Goal: Task Accomplishment & Management: Manage account settings

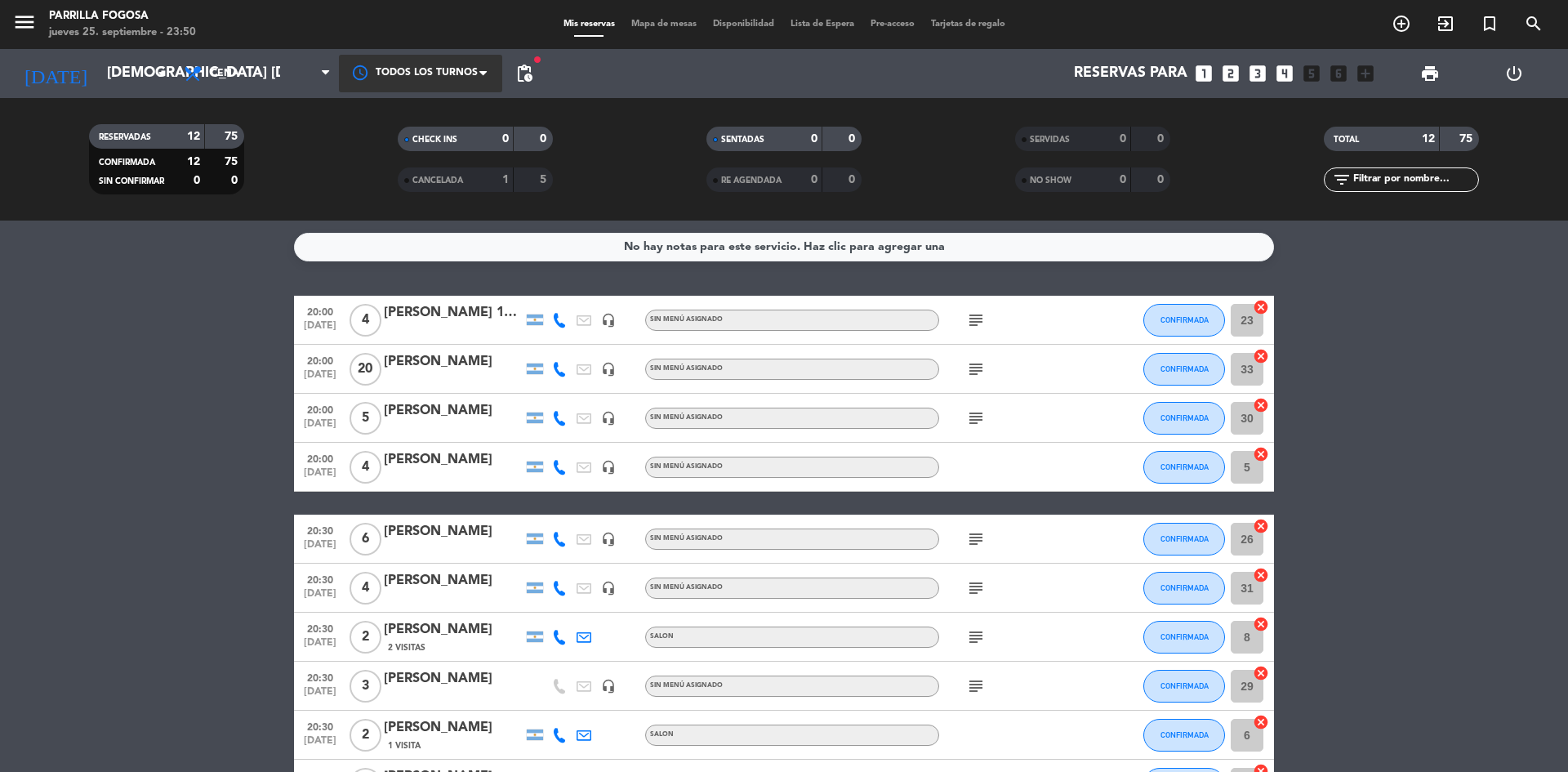
scroll to position [217, 0]
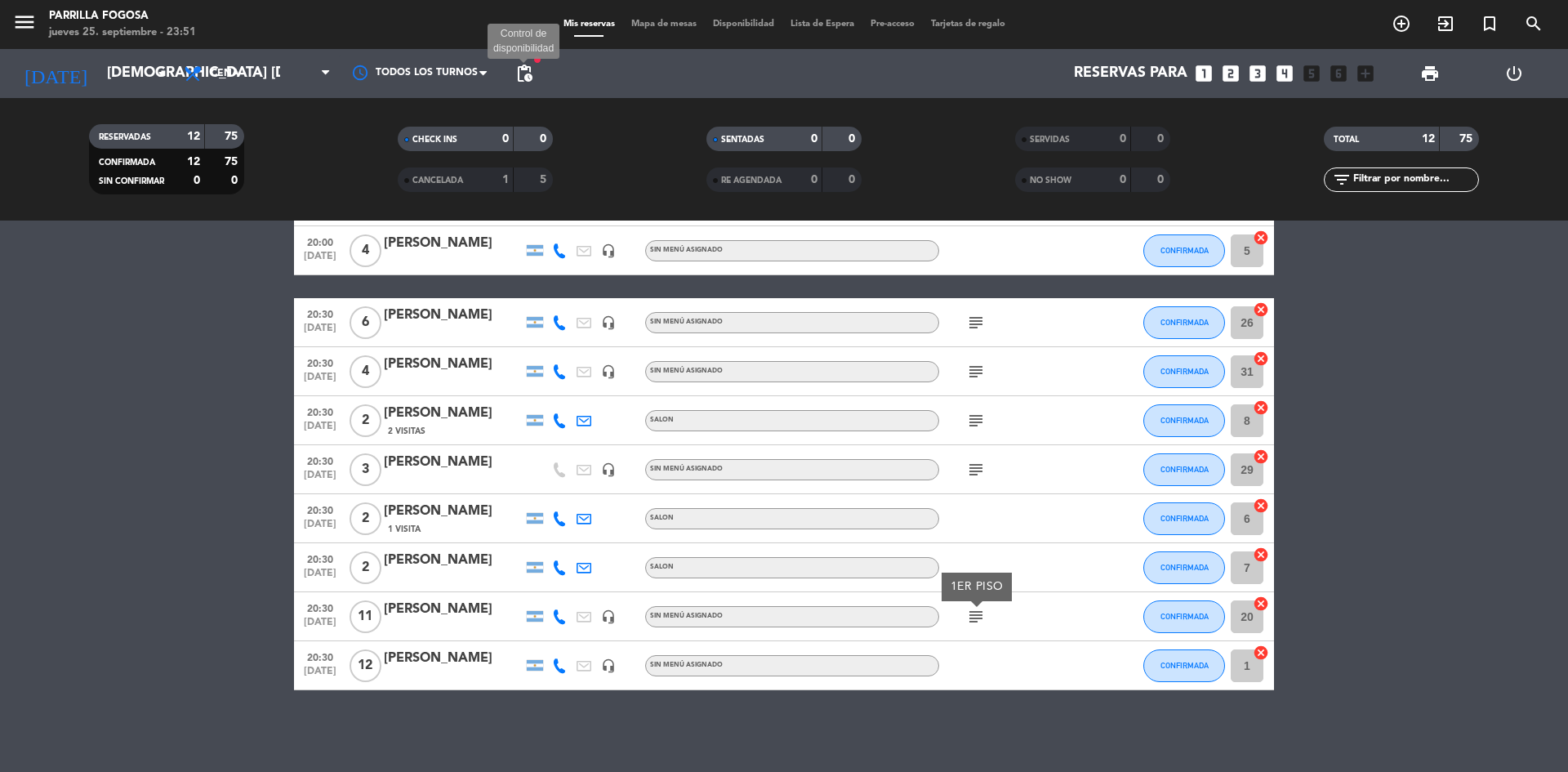
click at [532, 74] on span "pending_actions" at bounding box center [525, 74] width 20 height 20
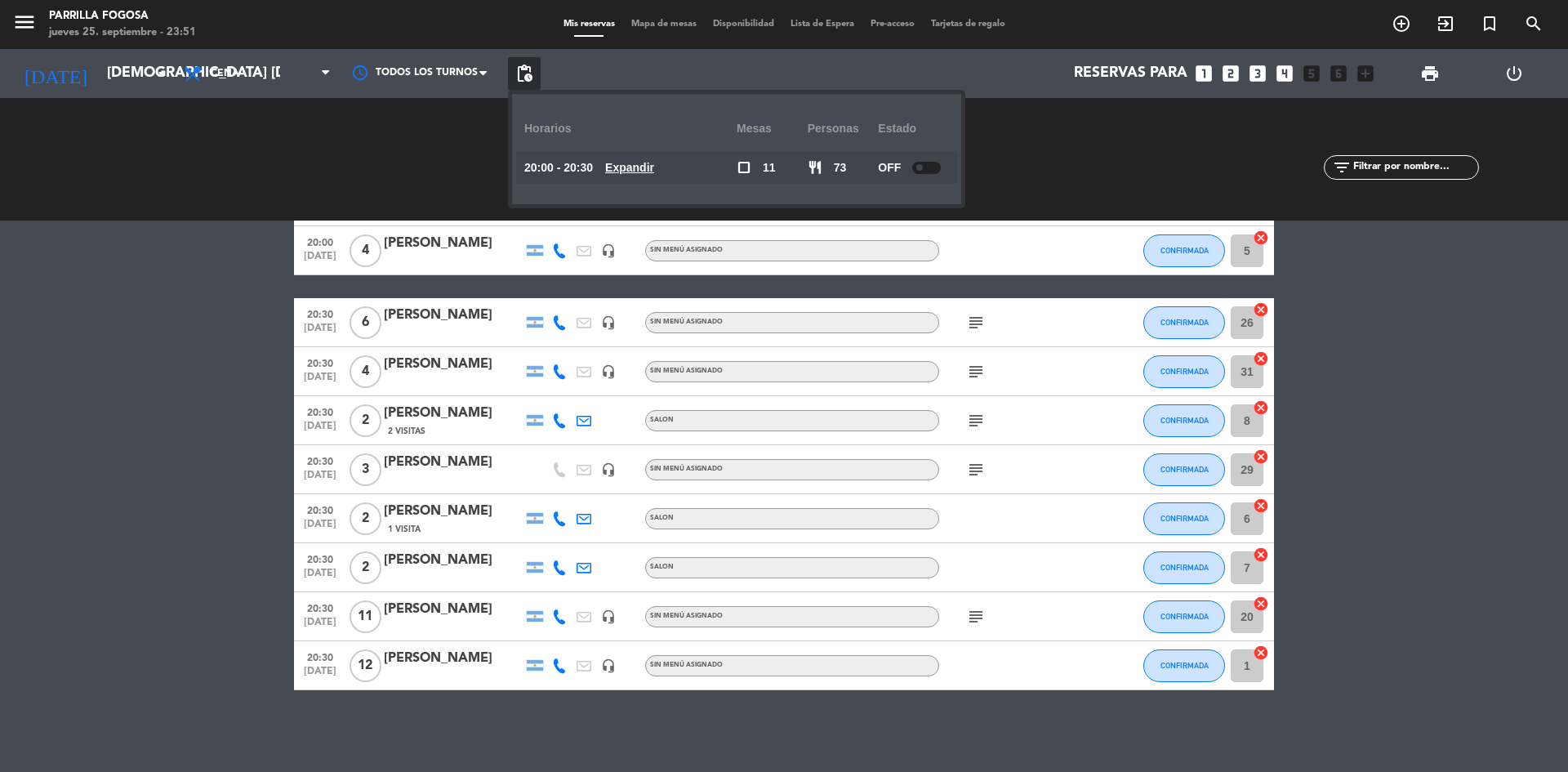
click at [525, 83] on span "pending_actions" at bounding box center [524, 73] width 32 height 32
click at [1257, 77] on icon "looks_3" at bounding box center [1258, 74] width 22 height 22
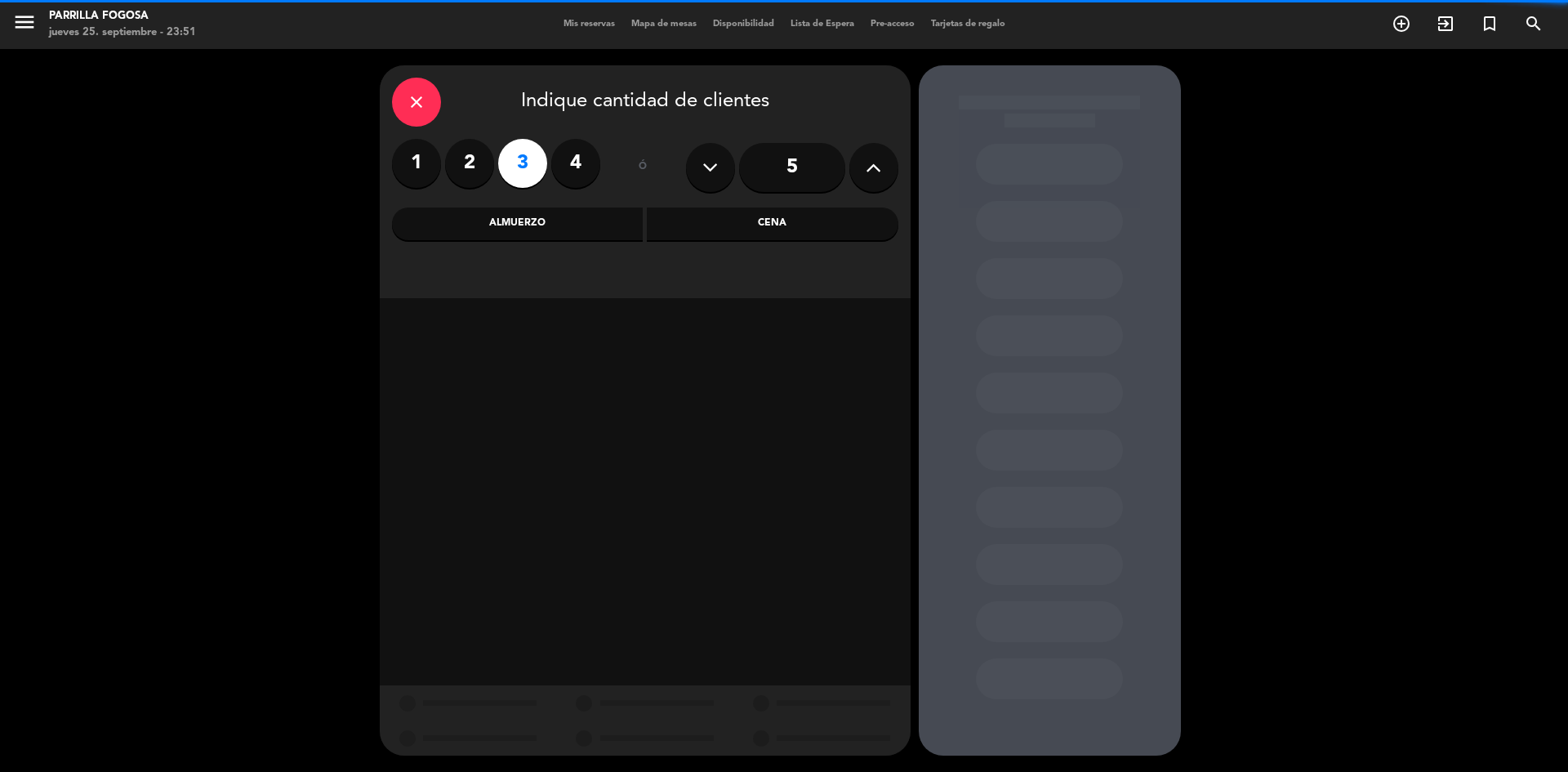
click at [435, 88] on div "close" at bounding box center [417, 102] width 49 height 49
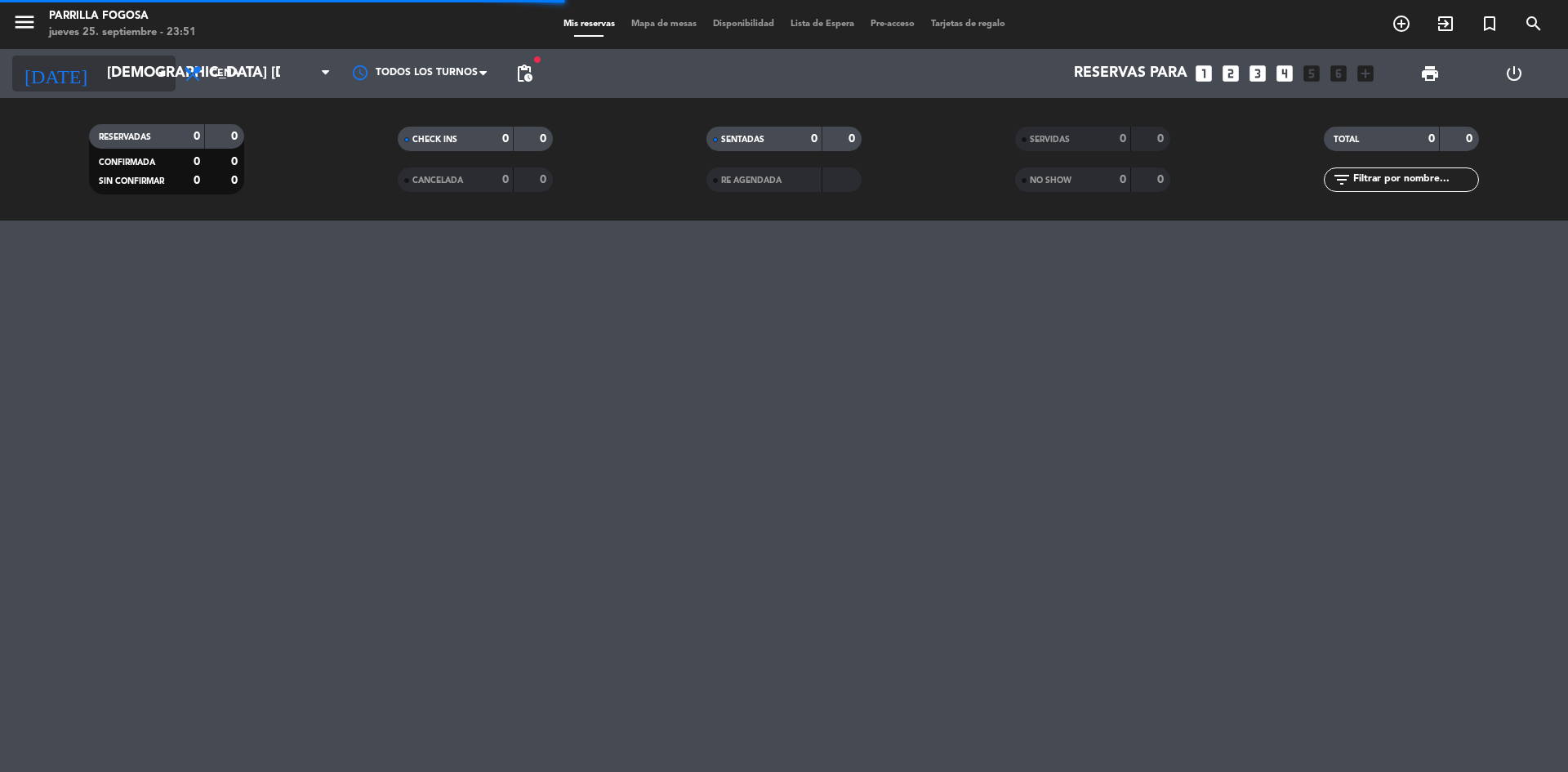
click at [115, 76] on input "[DEMOGRAPHIC_DATA] [DATE]" at bounding box center [193, 73] width 189 height 32
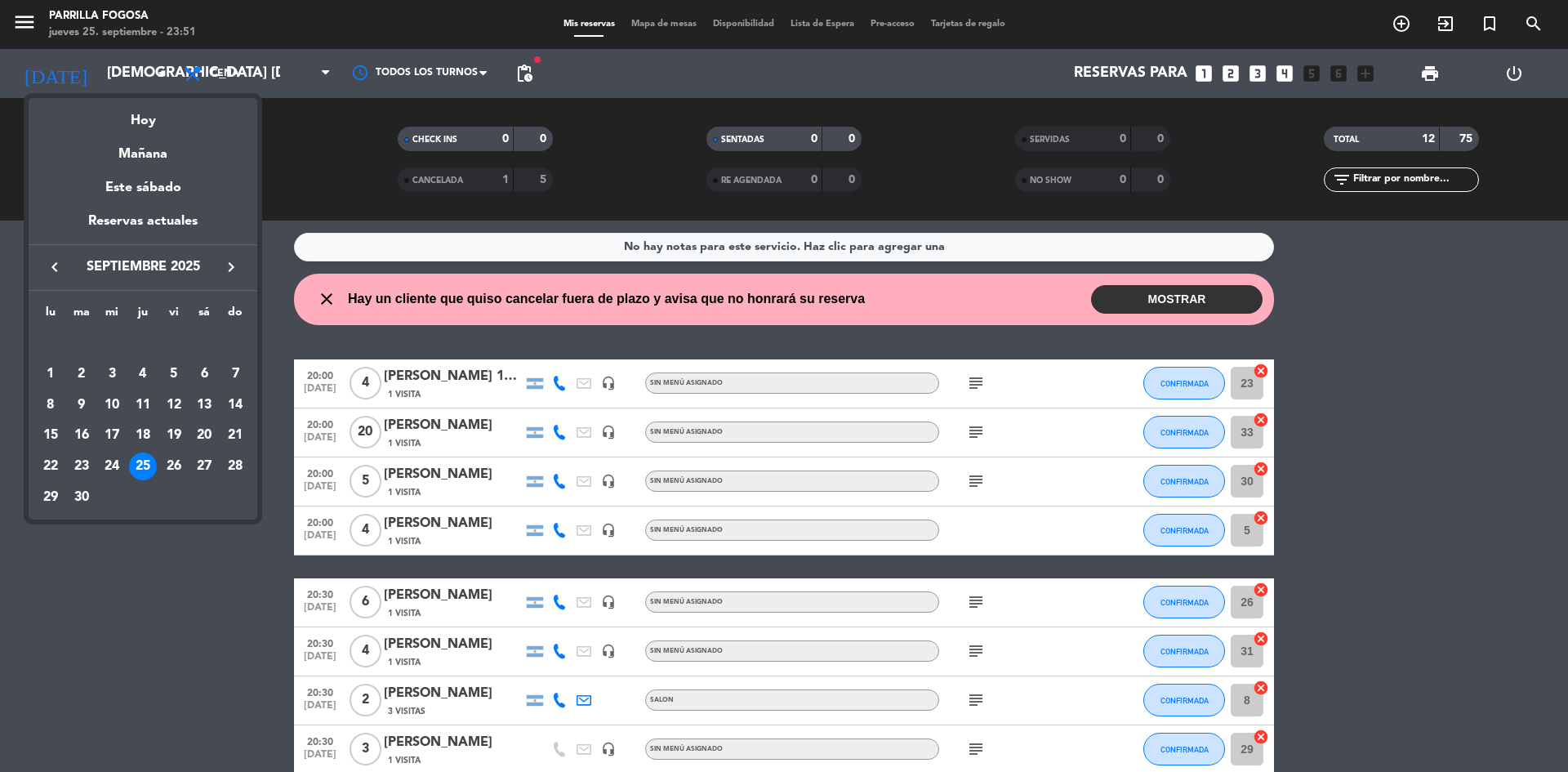
click at [229, 467] on div "28" at bounding box center [235, 466] width 27 height 27
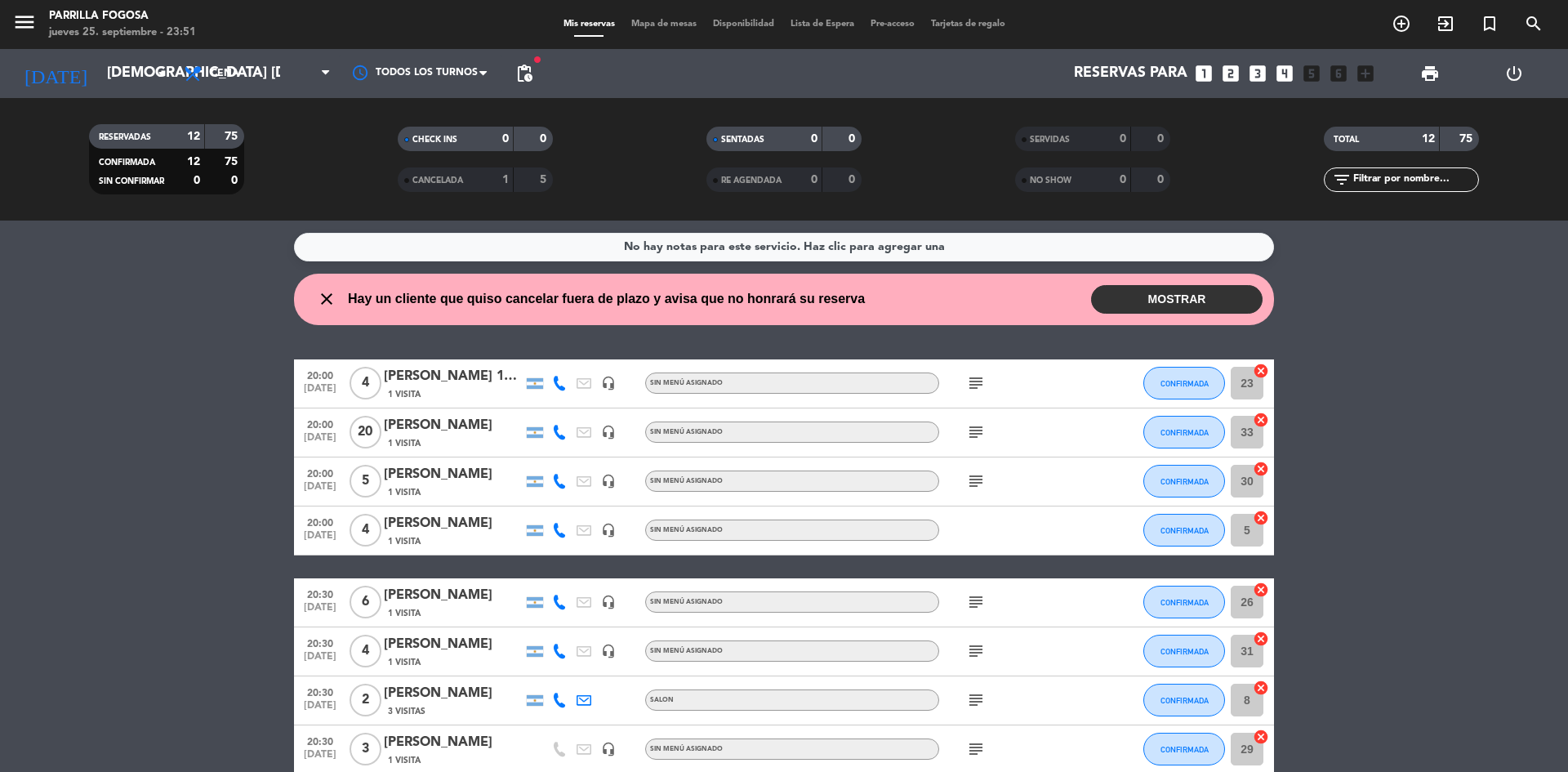
type input "dom. [DATE]"
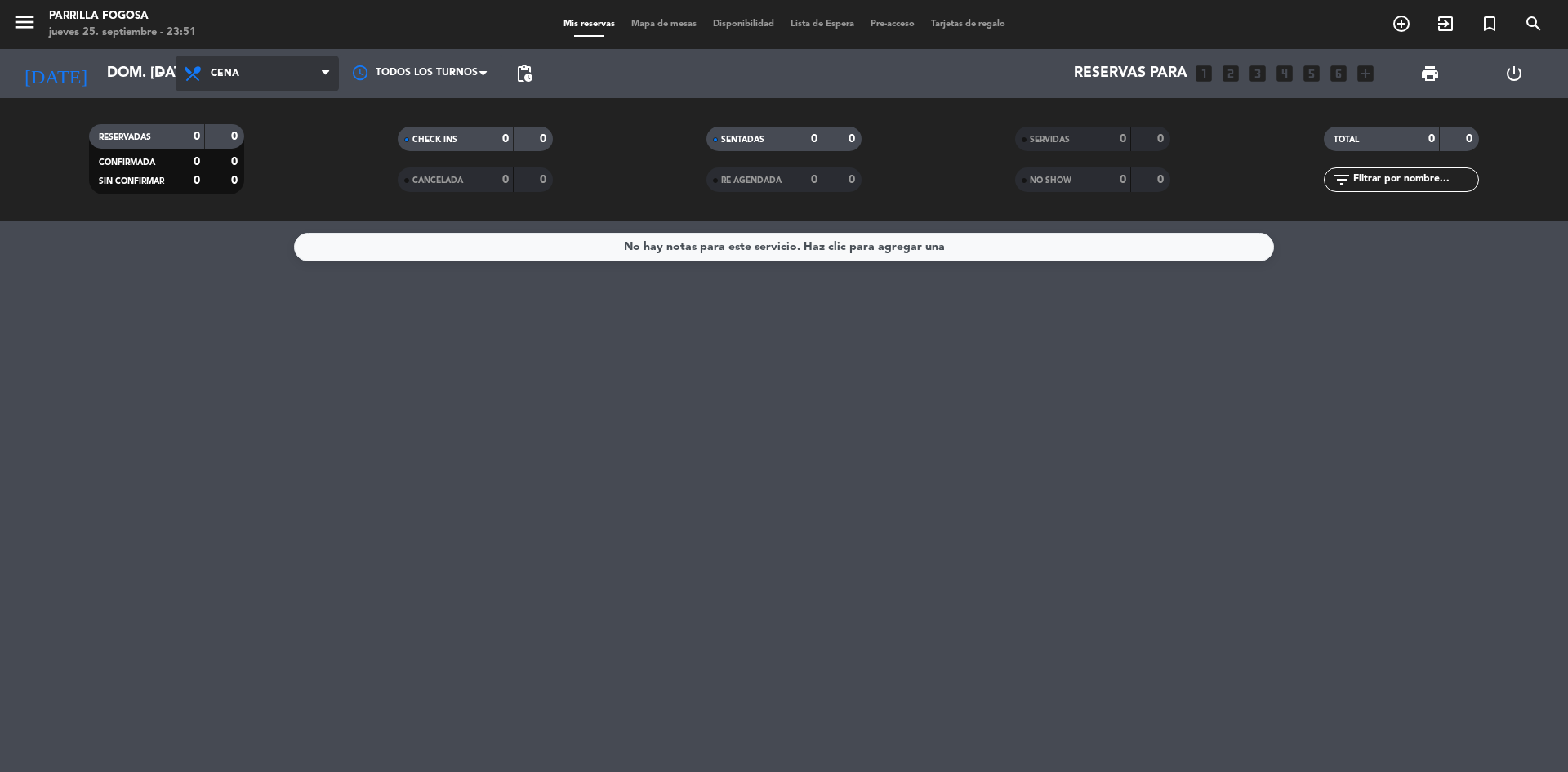
click at [286, 78] on span "Cena" at bounding box center [257, 74] width 164 height 36
drag, startPoint x: 274, startPoint y: 141, endPoint x: 547, endPoint y: 204, distance: 280.2
click at [274, 142] on div "menu [PERSON_NAME] Fogosa jueves 25. septiembre - 23:51 Mis reservas Mapa de me…" at bounding box center [784, 110] width 1568 height 221
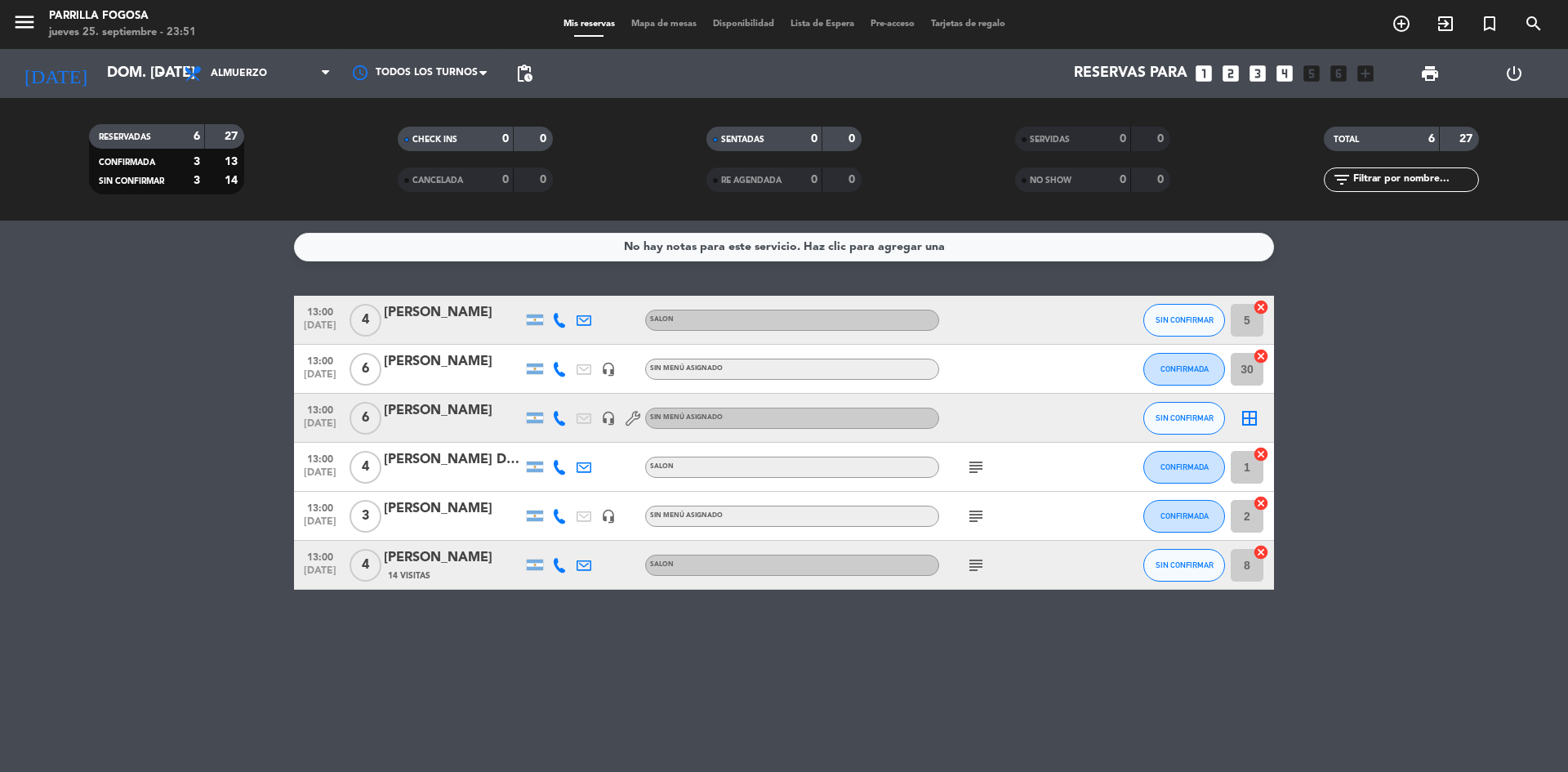
click at [1253, 76] on icon "looks_3" at bounding box center [1258, 74] width 22 height 22
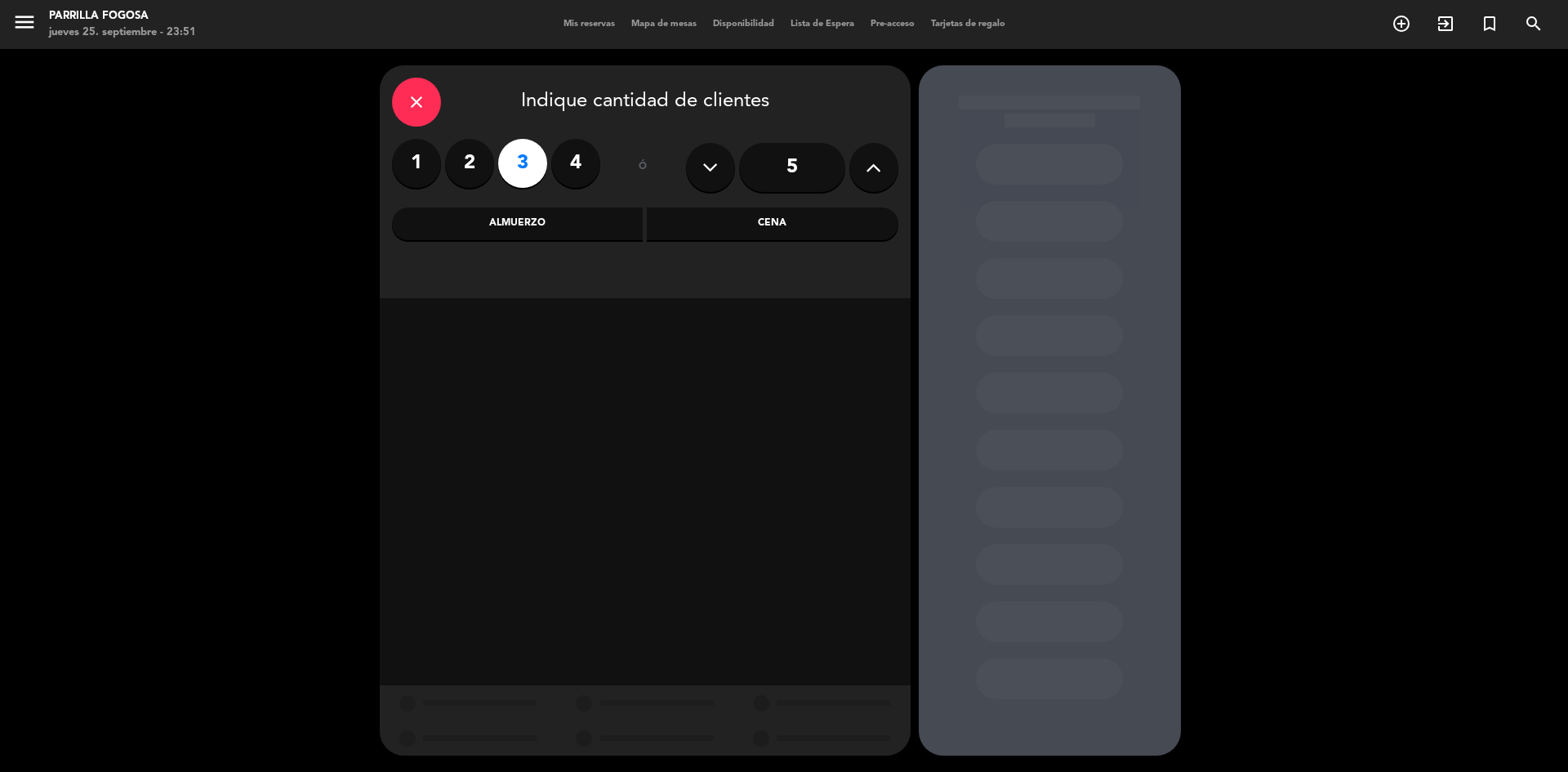
click at [581, 218] on div "Almuerzo" at bounding box center [518, 224] width 252 height 32
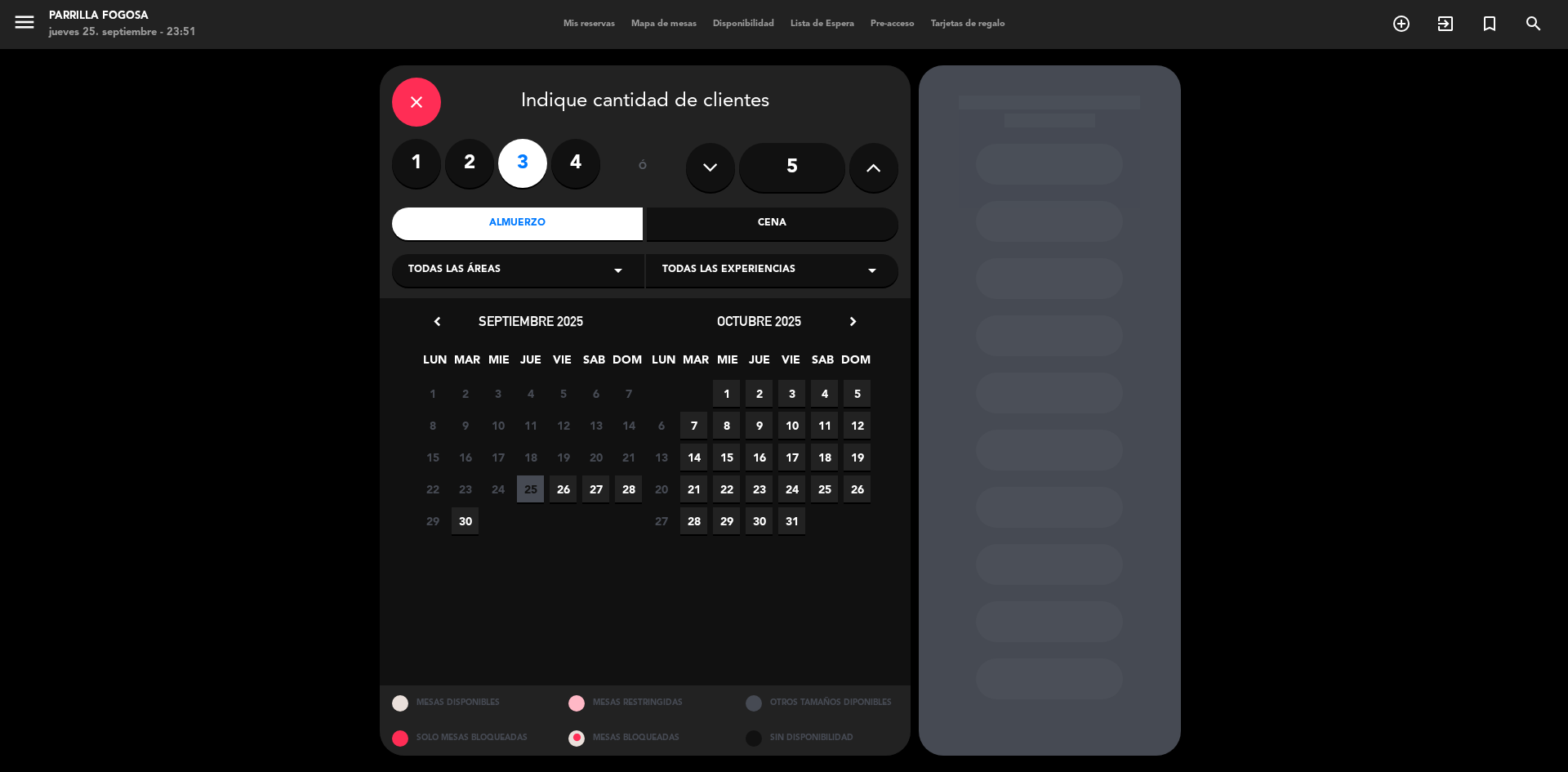
click at [630, 487] on span "28" at bounding box center [628, 489] width 26 height 26
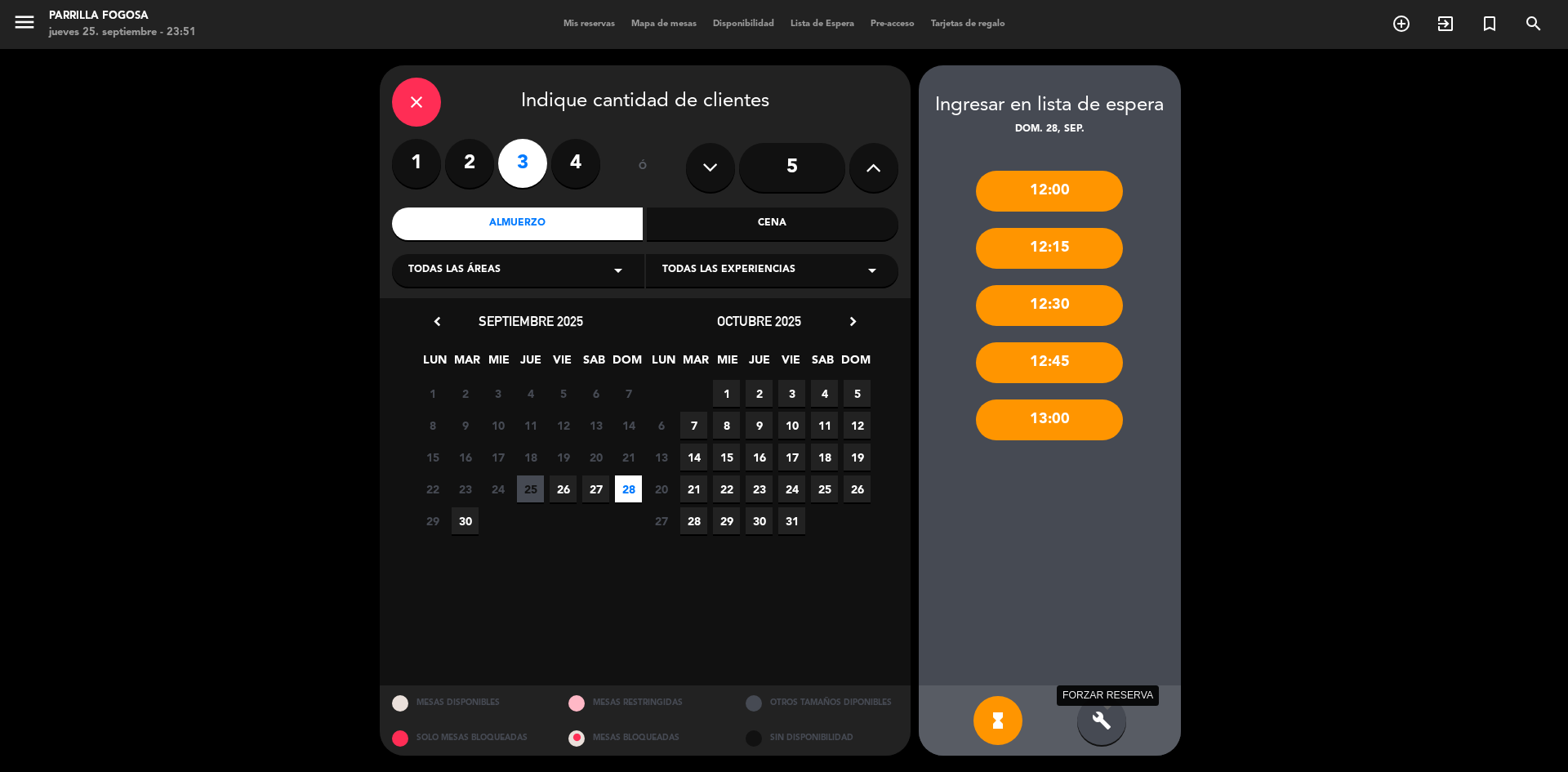
drag, startPoint x: 1104, startPoint y: 728, endPoint x: 1115, endPoint y: 694, distance: 35.7
click at [1105, 728] on icon "build" at bounding box center [1102, 721] width 20 height 20
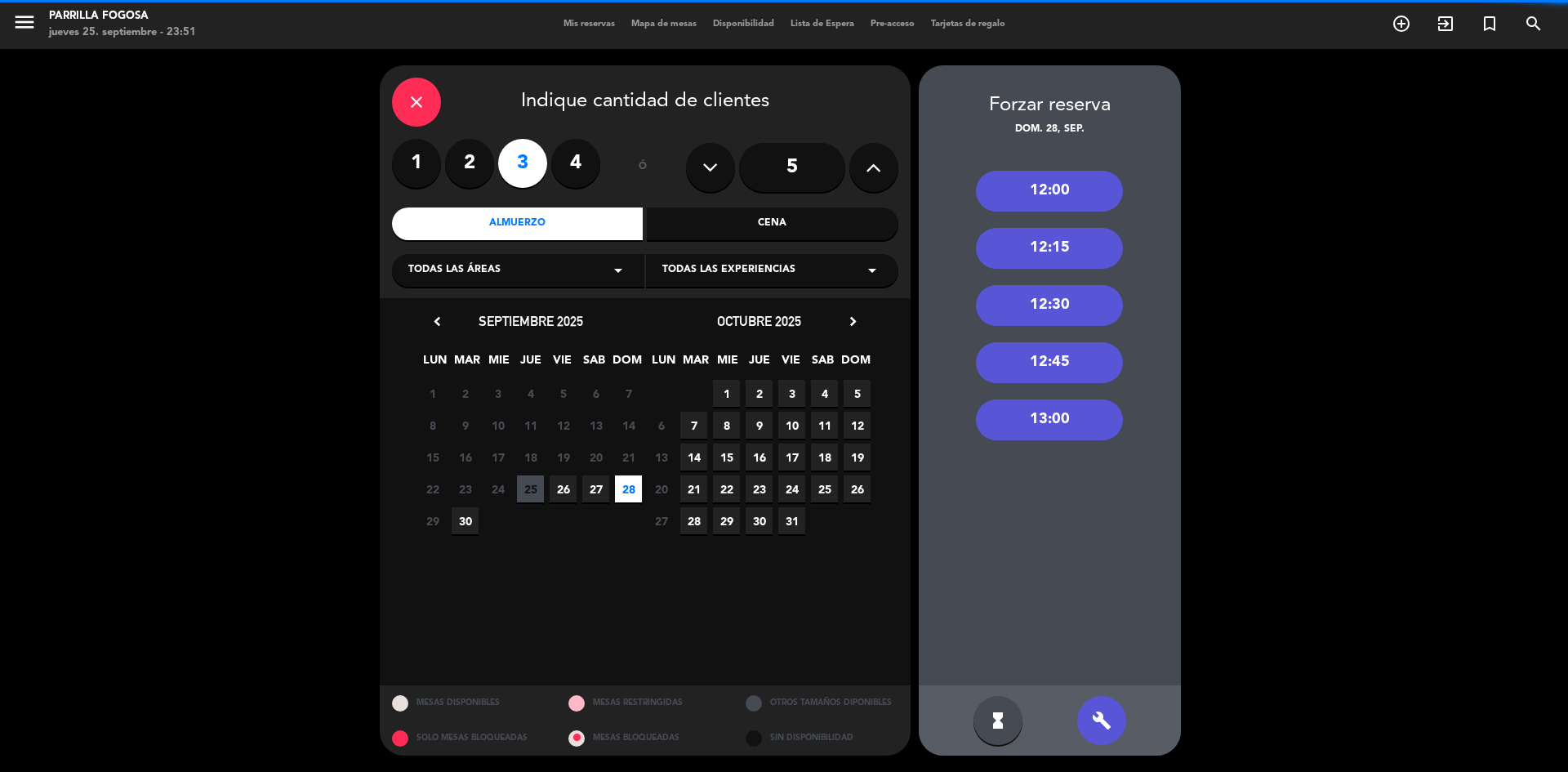
click at [1020, 432] on div "13:00" at bounding box center [1049, 420] width 147 height 41
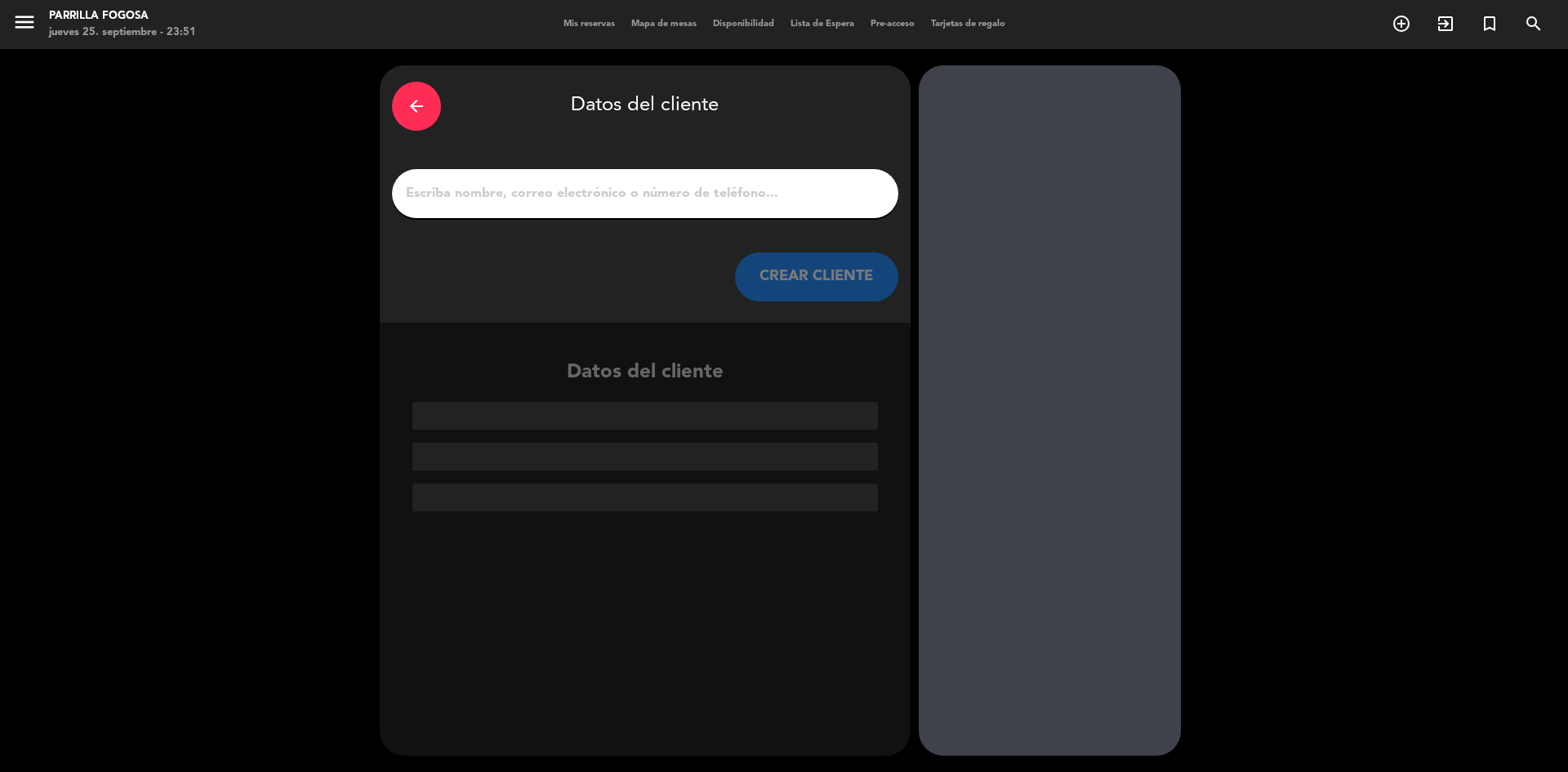
click at [688, 192] on input "1" at bounding box center [644, 193] width 481 height 23
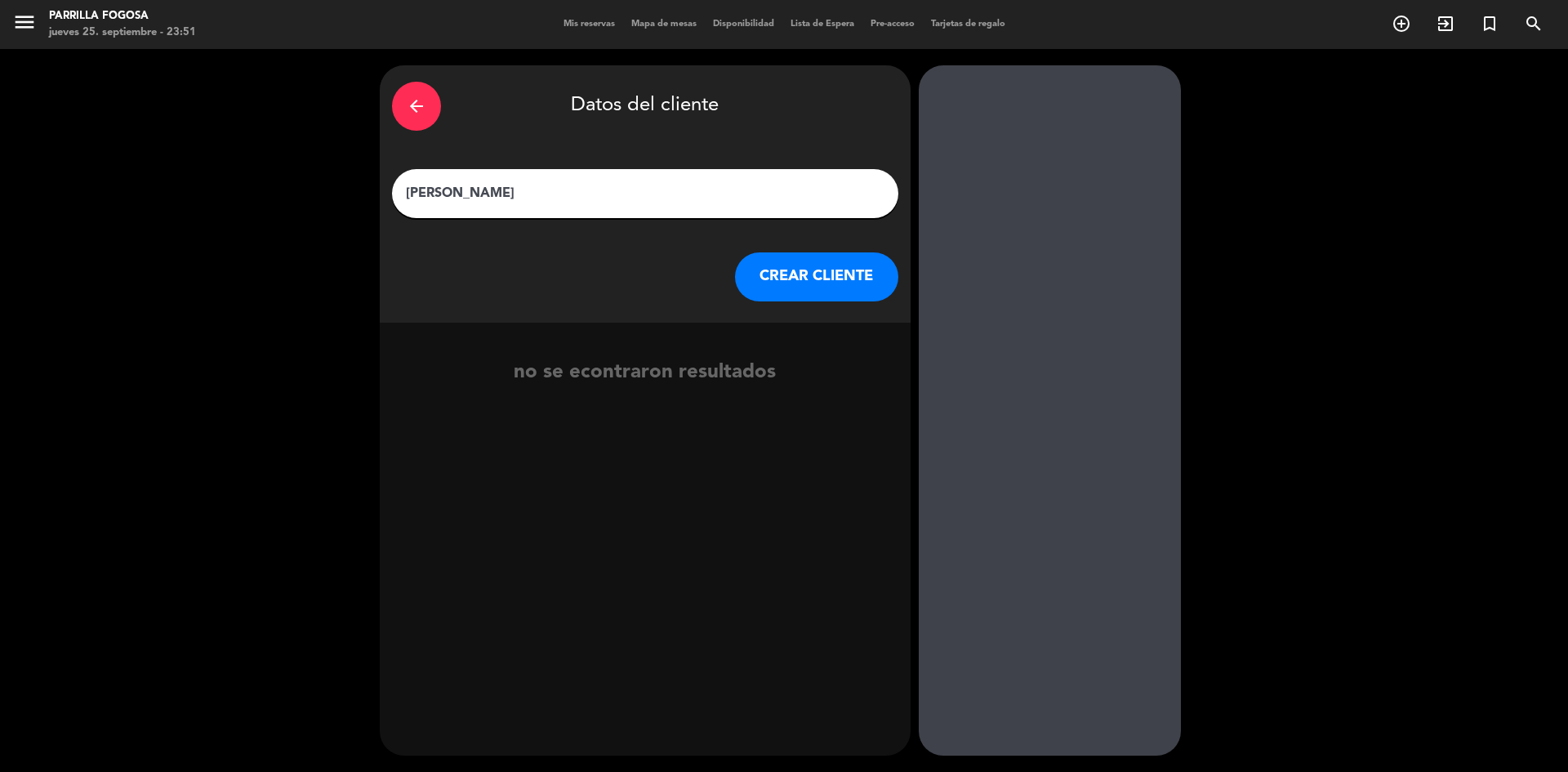
type input "[PERSON_NAME]"
click at [795, 282] on button "CREAR CLIENTE" at bounding box center [817, 277] width 164 height 49
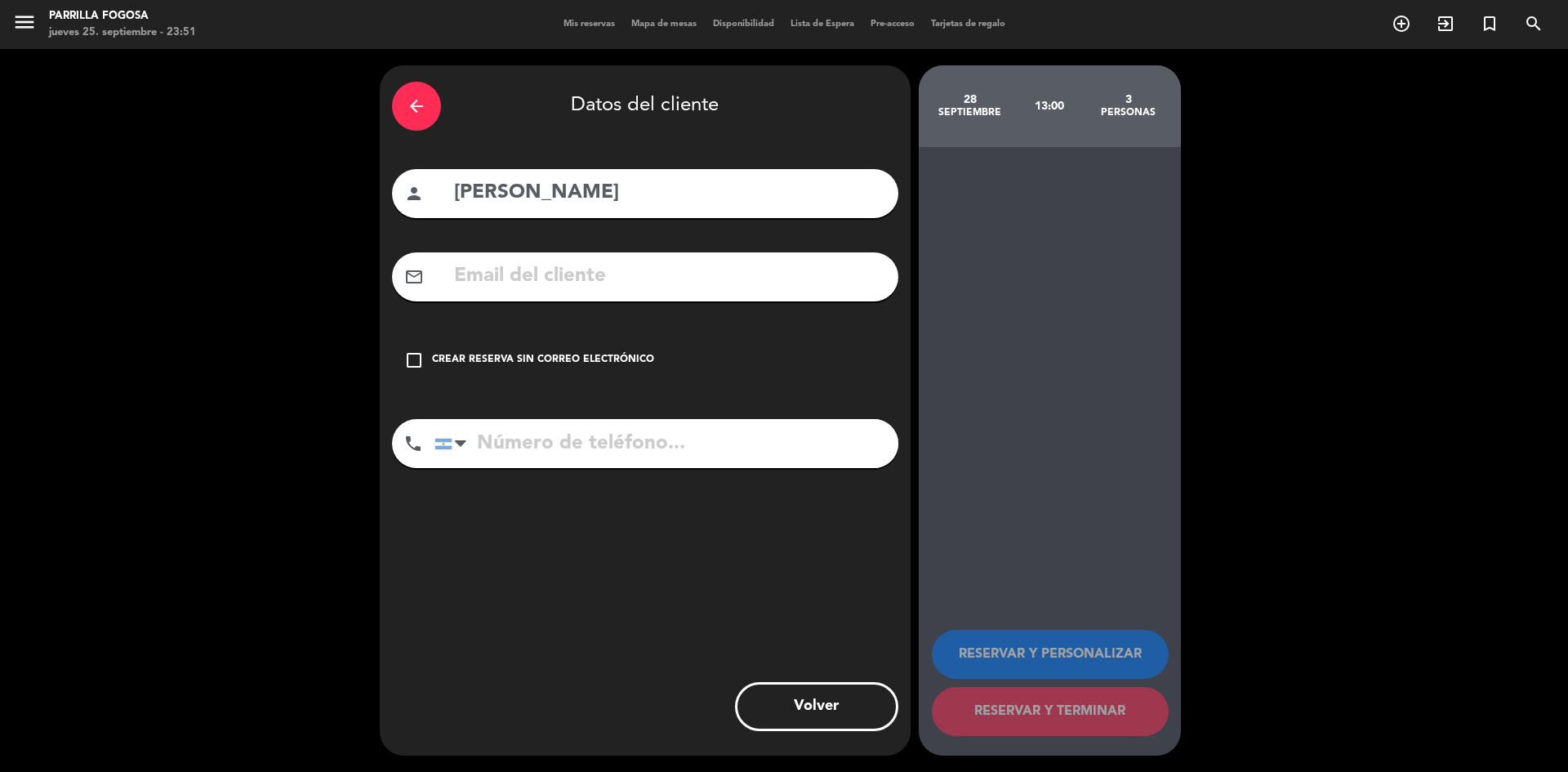
click at [632, 367] on div "Crear reserva sin correo electrónico" at bounding box center [543, 360] width 223 height 17
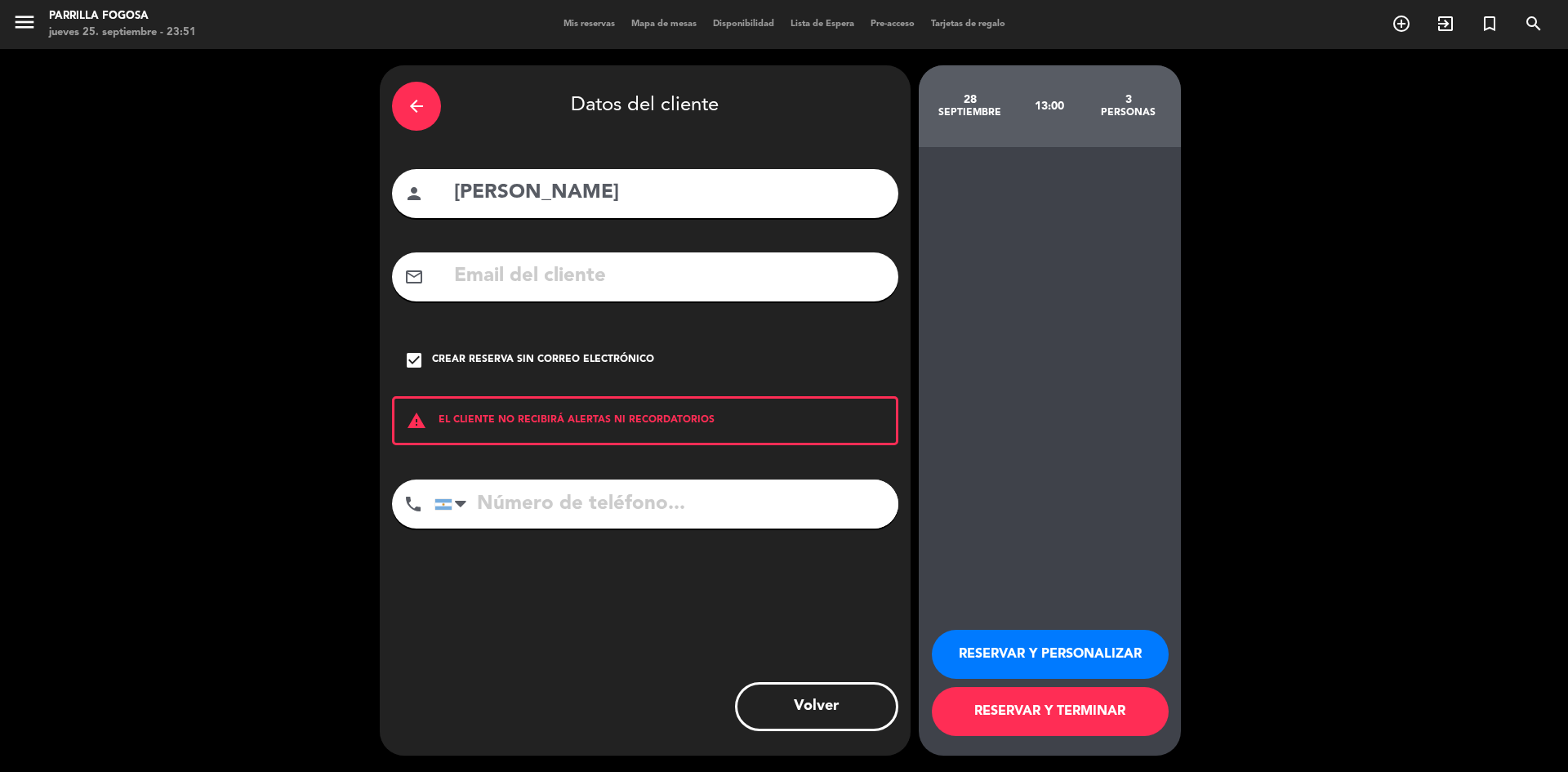
click at [669, 496] on input "tel" at bounding box center [666, 504] width 464 height 49
type input "230154557259"
click at [1005, 654] on button "RESERVAR Y PERSONALIZAR" at bounding box center [1050, 654] width 237 height 49
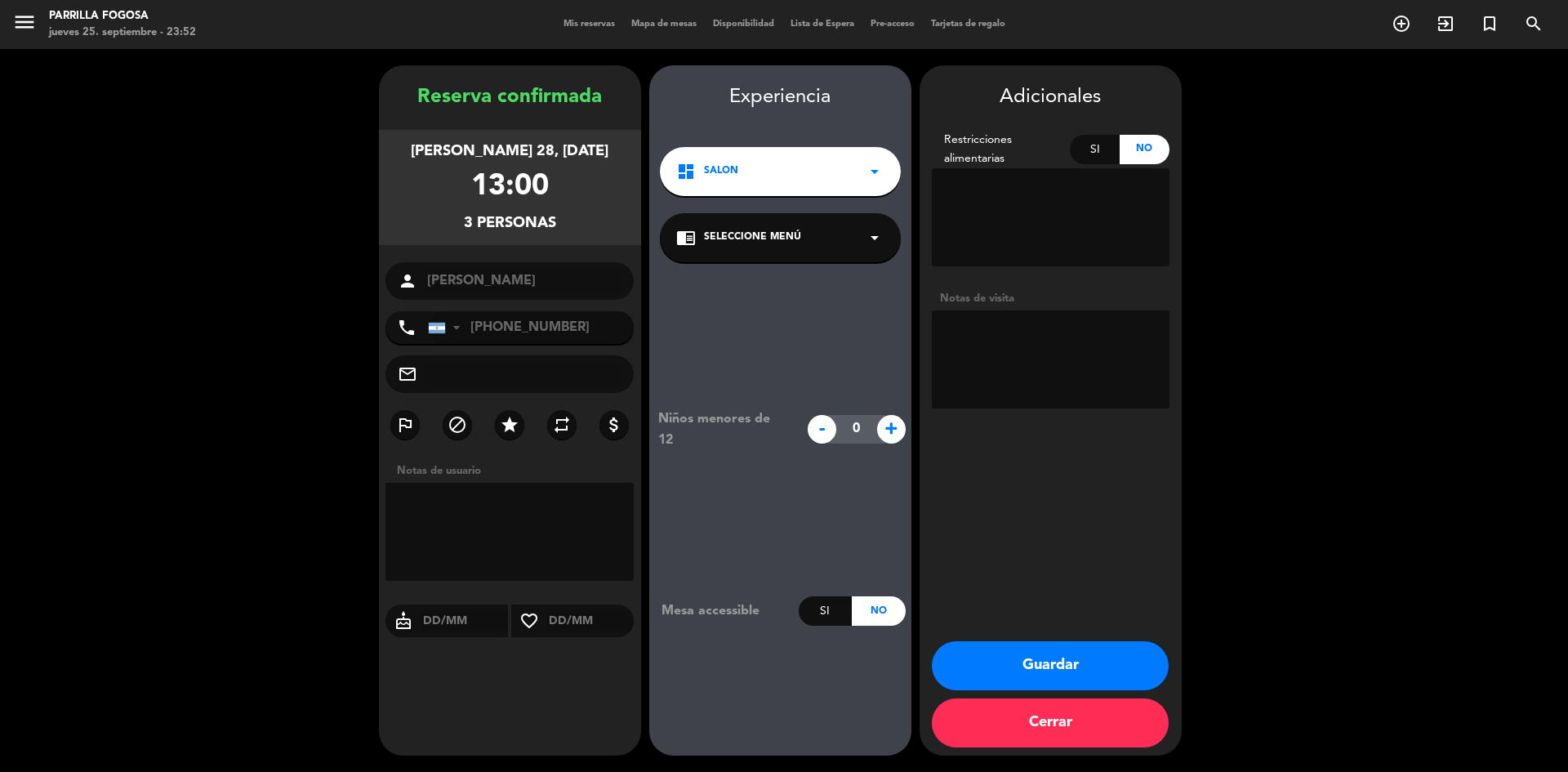
click at [1008, 338] on textarea at bounding box center [1050, 360] width 237 height 98
type textarea "1er piso"
click at [1028, 668] on button "Guardar" at bounding box center [1050, 666] width 237 height 49
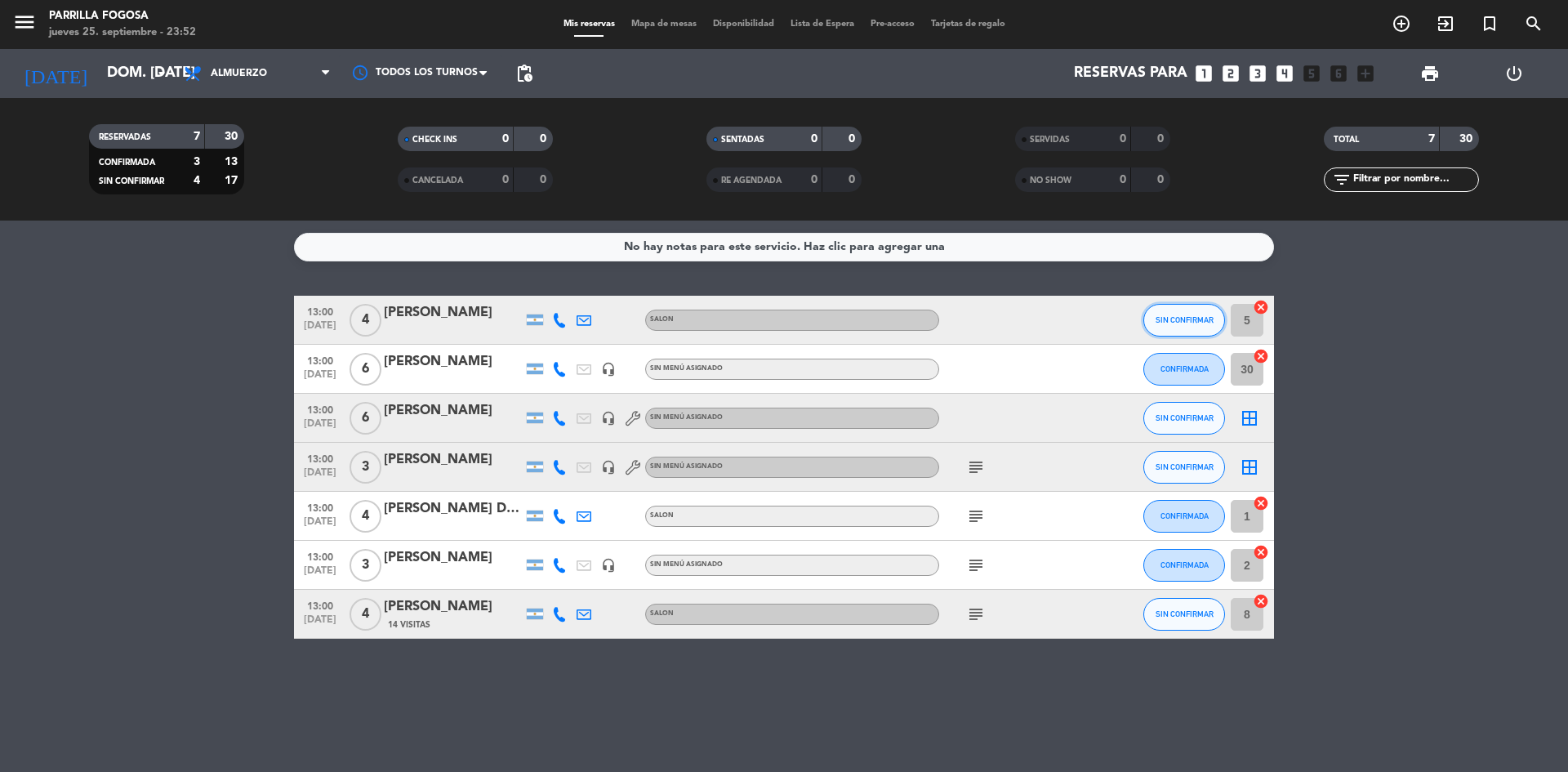
click at [1164, 314] on button "SIN CONFIRMAR" at bounding box center [1184, 320] width 81 height 32
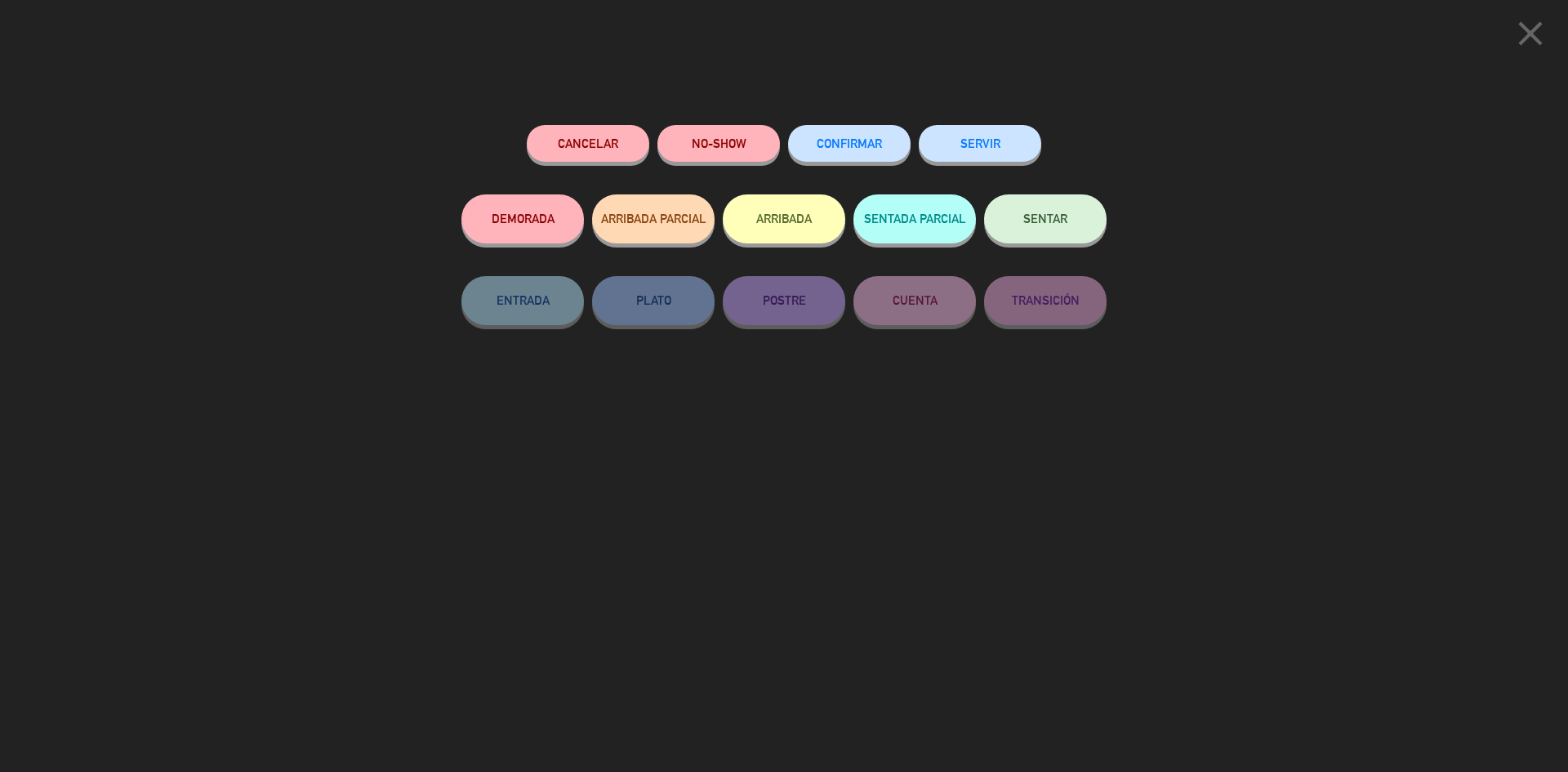
click at [876, 147] on span "CONFIRMAR" at bounding box center [849, 143] width 66 height 14
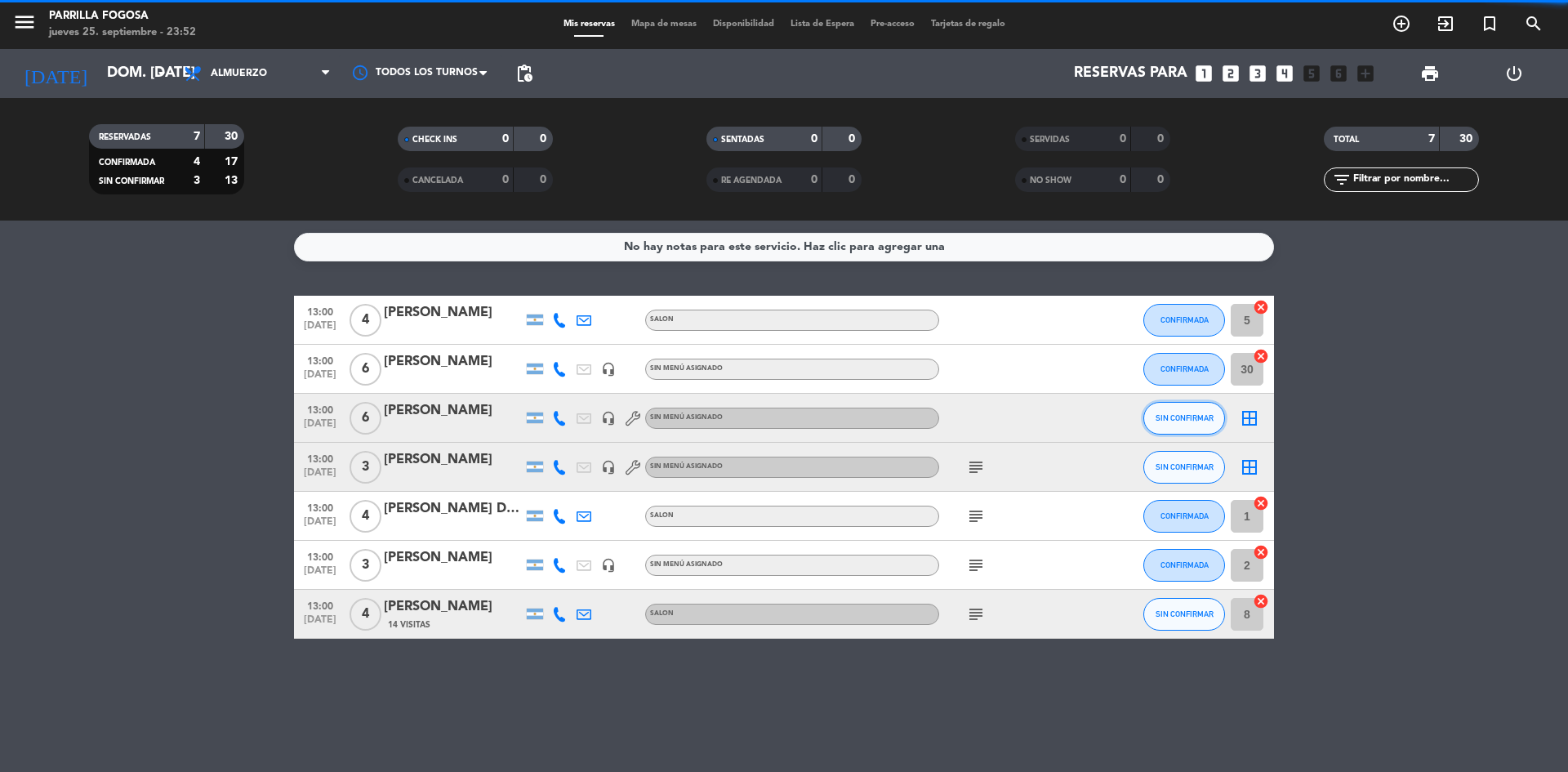
drag, startPoint x: 1168, startPoint y: 400, endPoint x: 1173, endPoint y: 415, distance: 15.8
click at [1173, 415] on span "SIN CONFIRMAR" at bounding box center [1185, 417] width 58 height 9
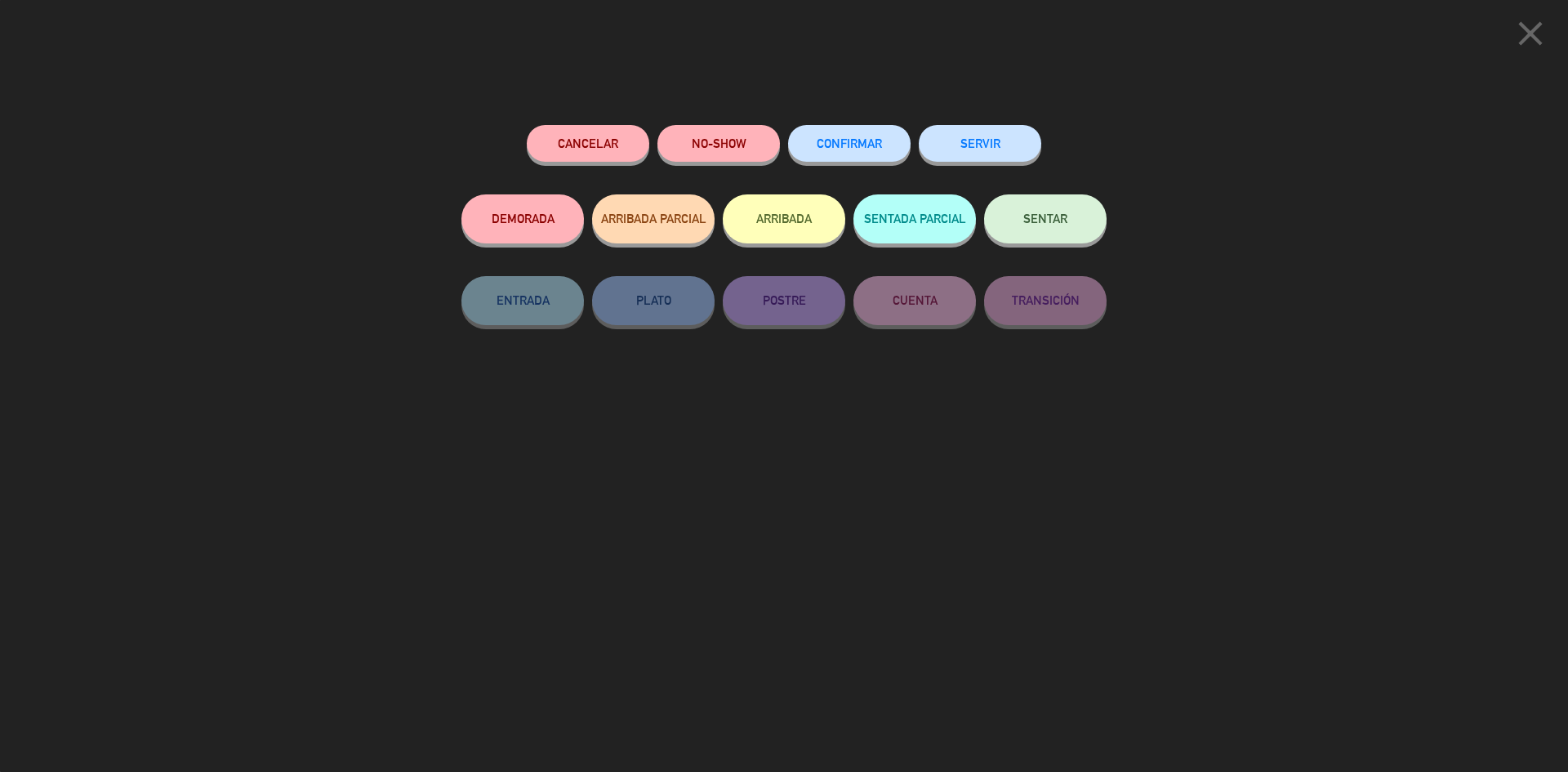
click at [859, 142] on span "CONFIRMAR" at bounding box center [849, 143] width 66 height 14
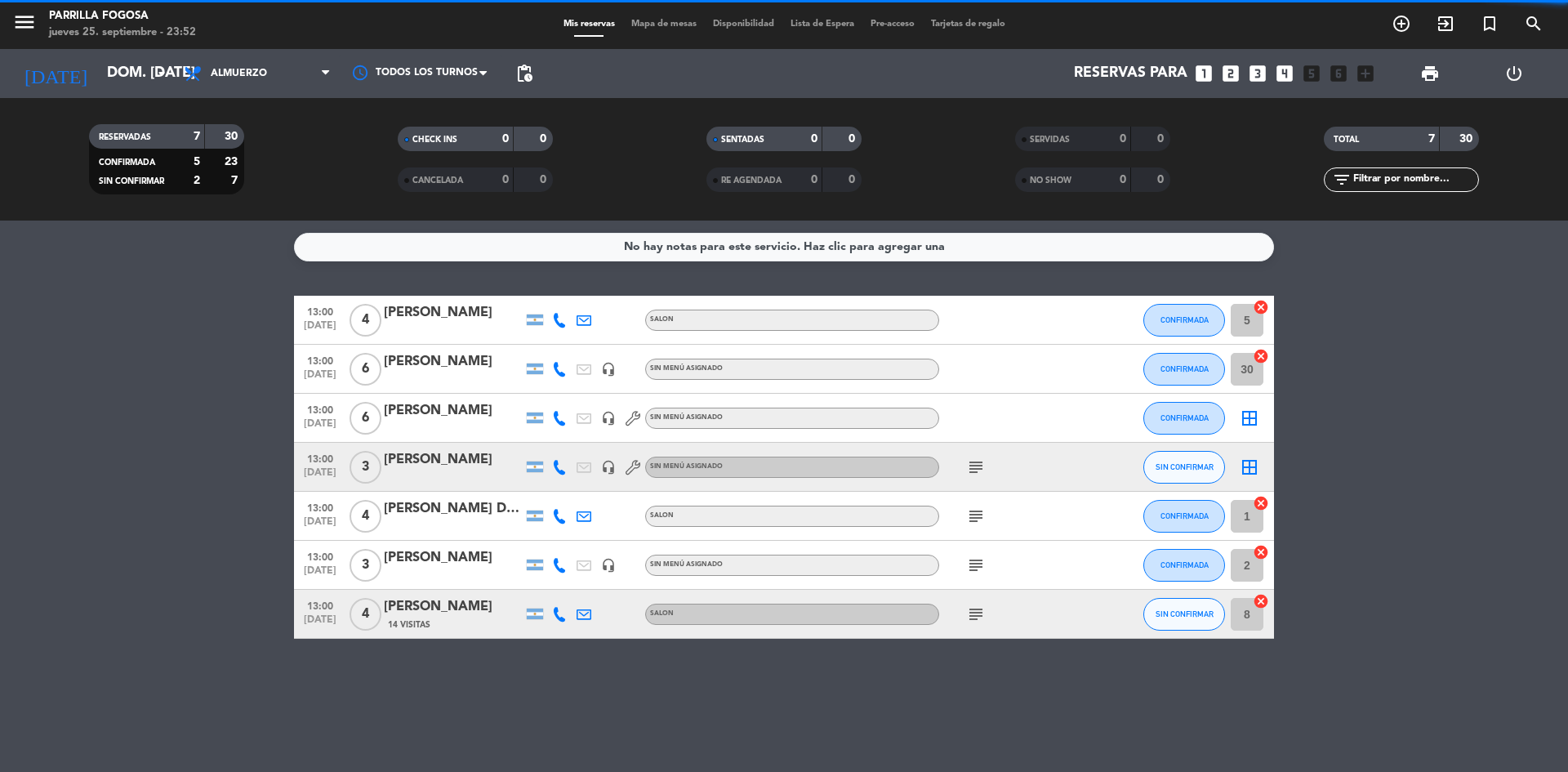
click at [1185, 464] on span "SIN CONFIRMAR" at bounding box center [1185, 466] width 58 height 9
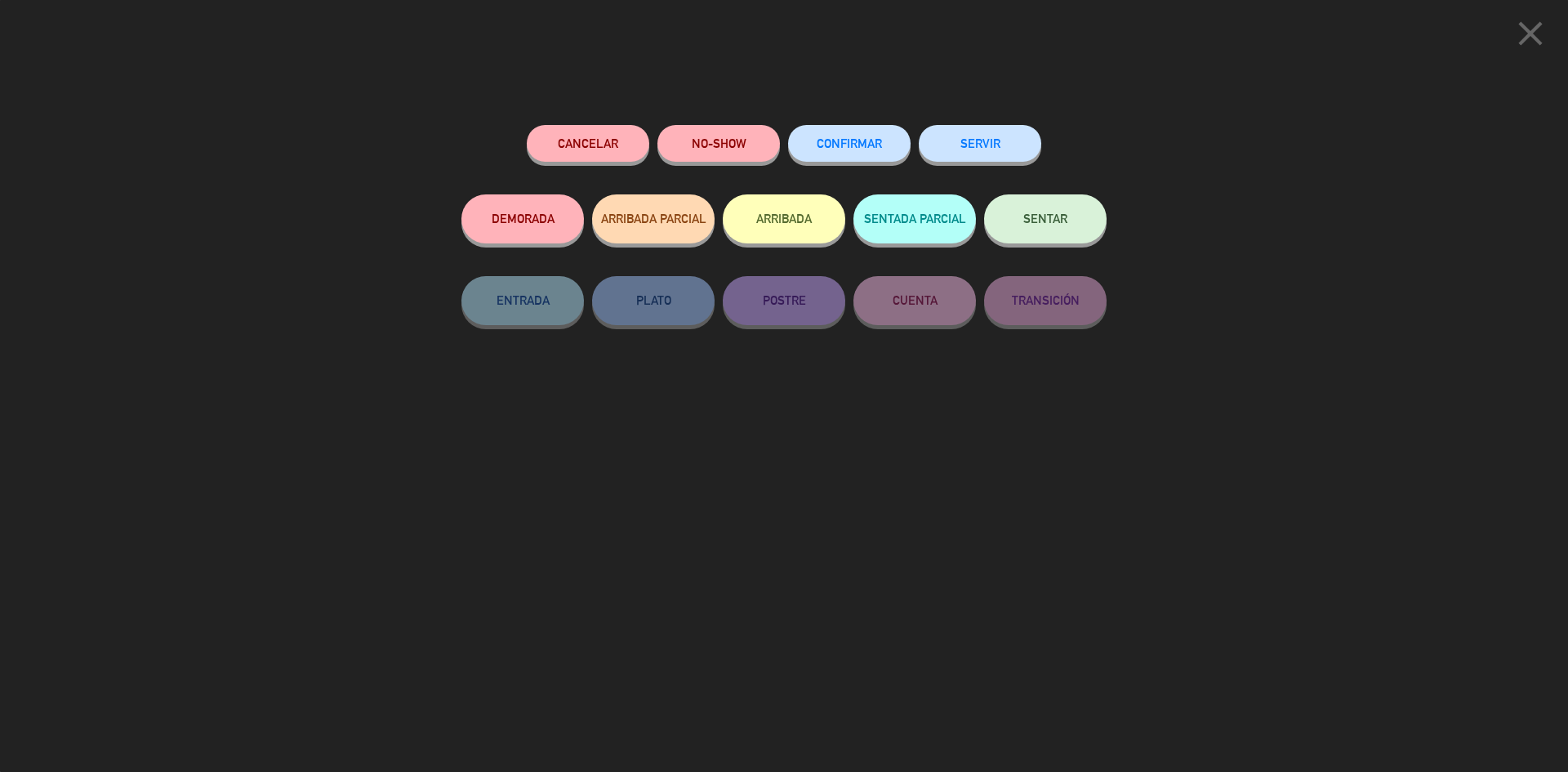
click at [836, 139] on span "CONFIRMAR" at bounding box center [849, 143] width 66 height 14
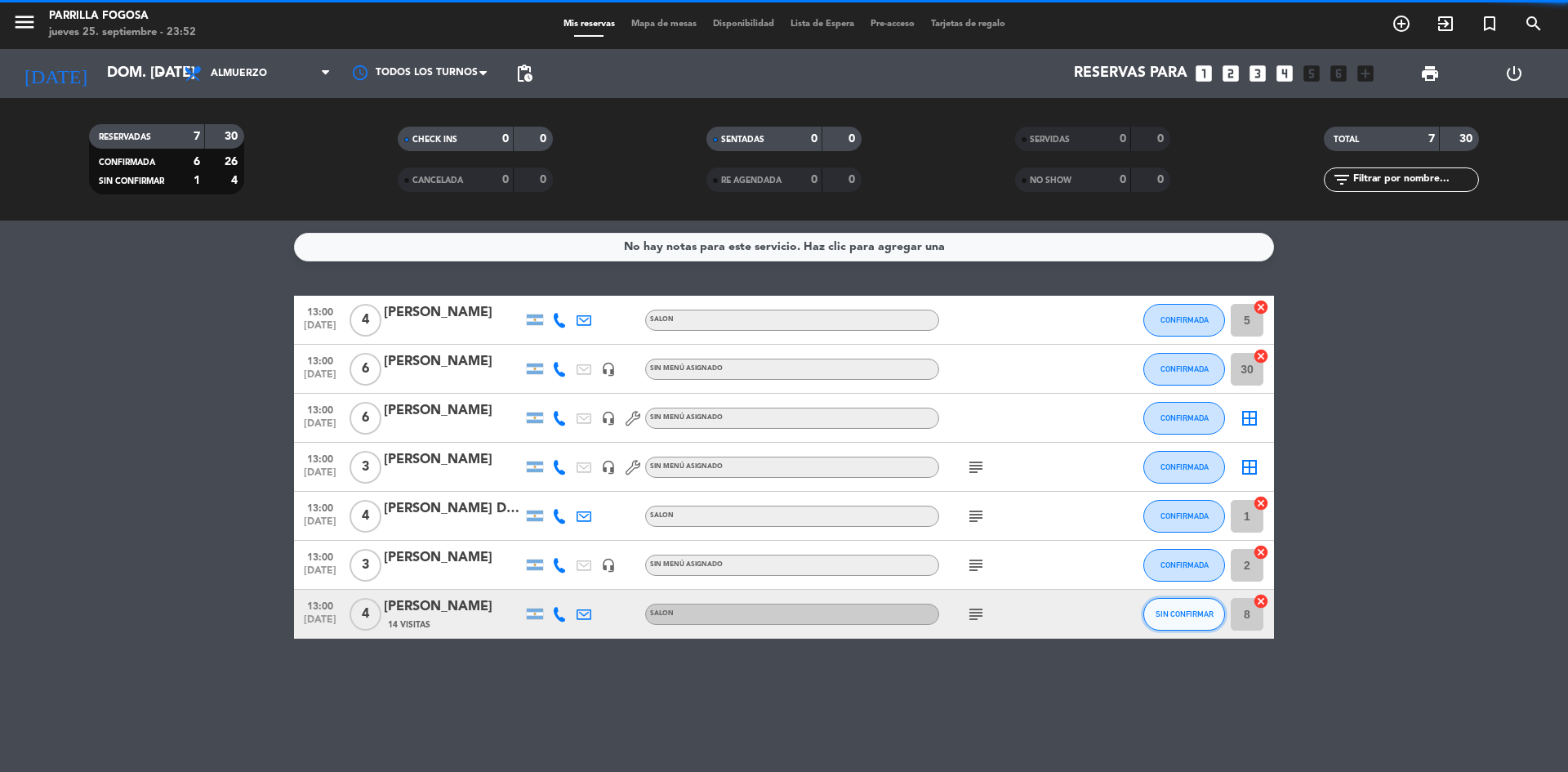
click at [1176, 608] on button "SIN CONFIRMAR" at bounding box center [1184, 614] width 81 height 32
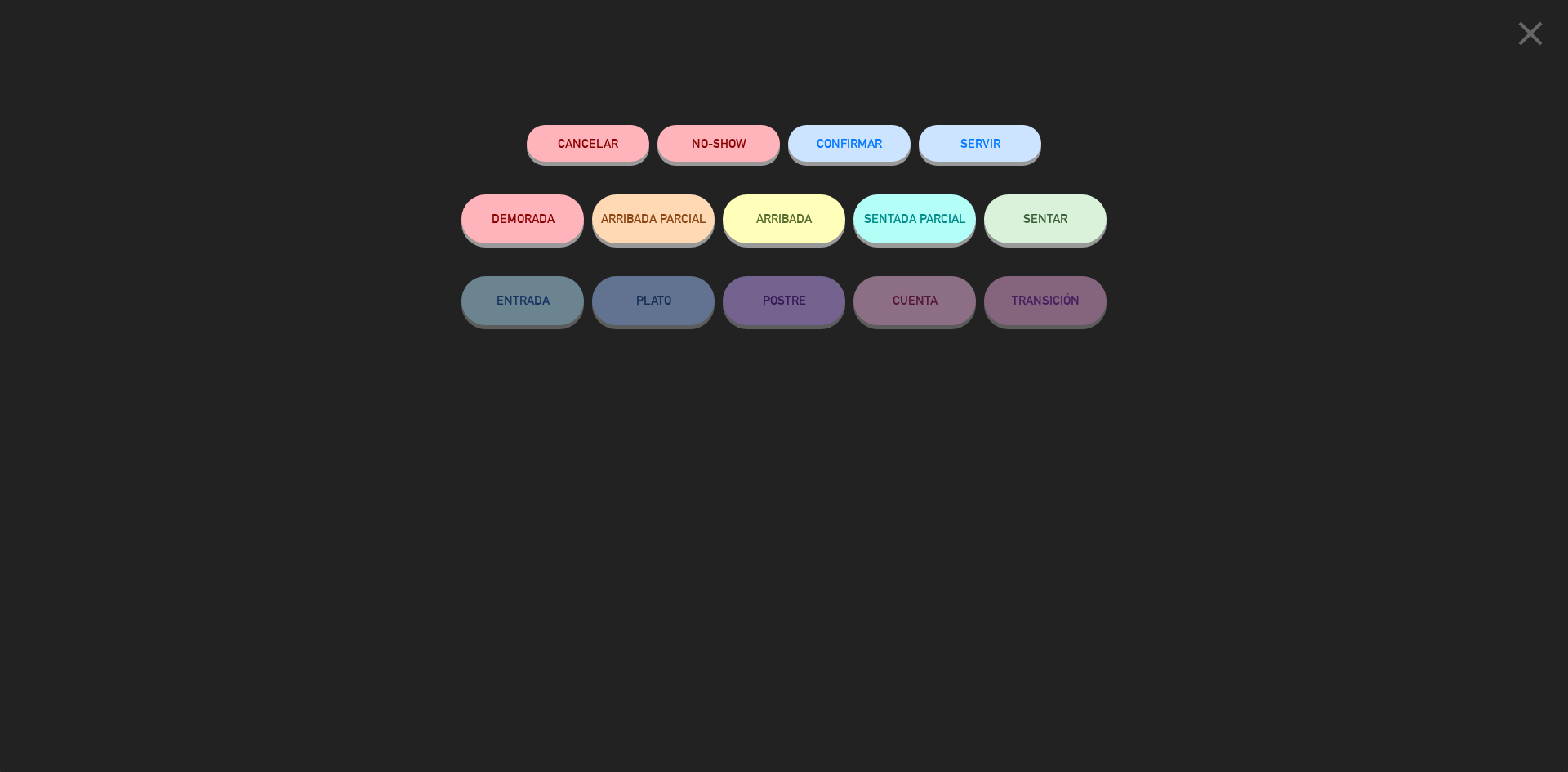
click at [827, 139] on span "CONFIRMAR" at bounding box center [849, 143] width 66 height 14
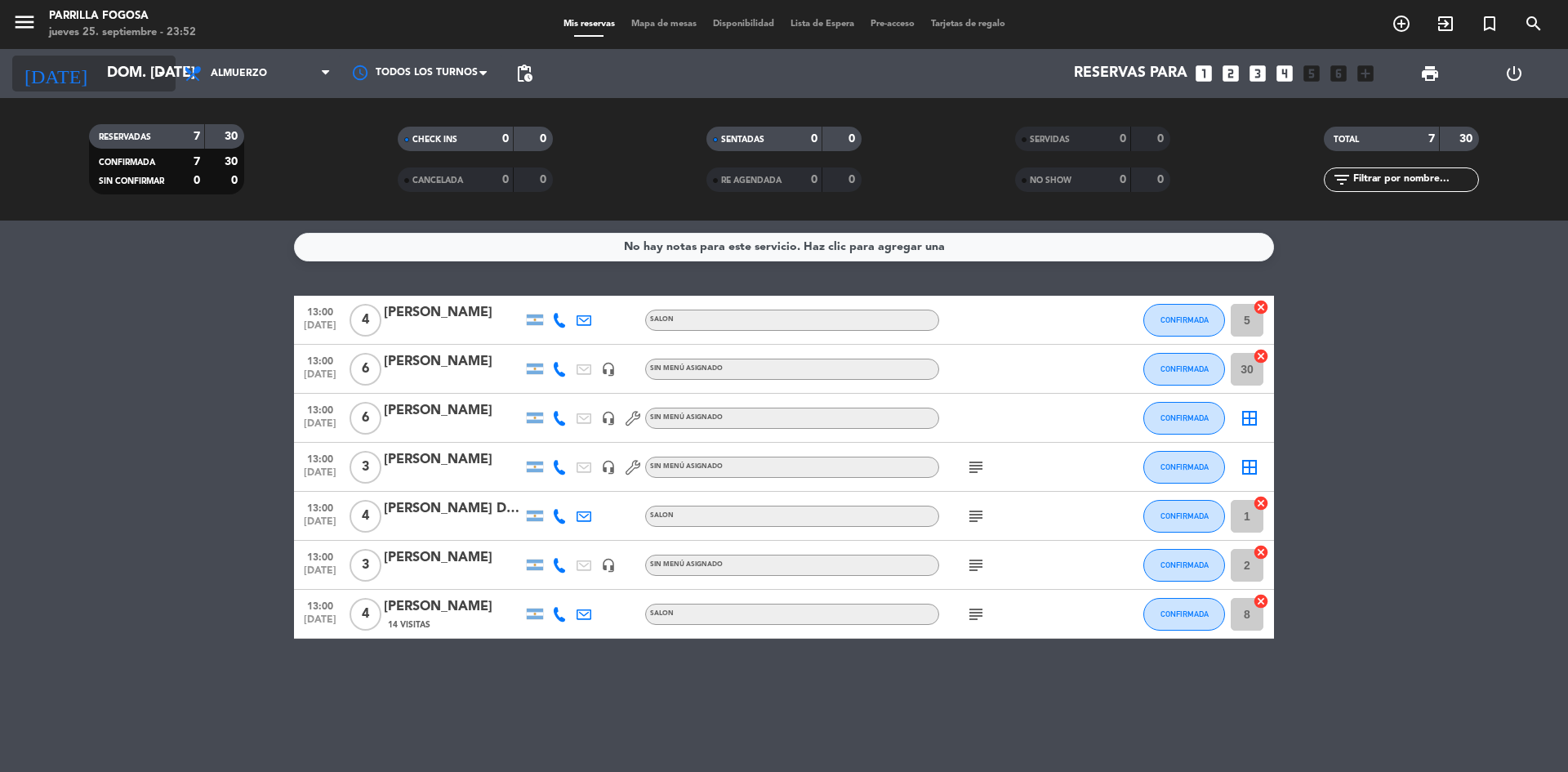
click at [127, 75] on input "dom. [DATE]" at bounding box center [193, 73] width 189 height 32
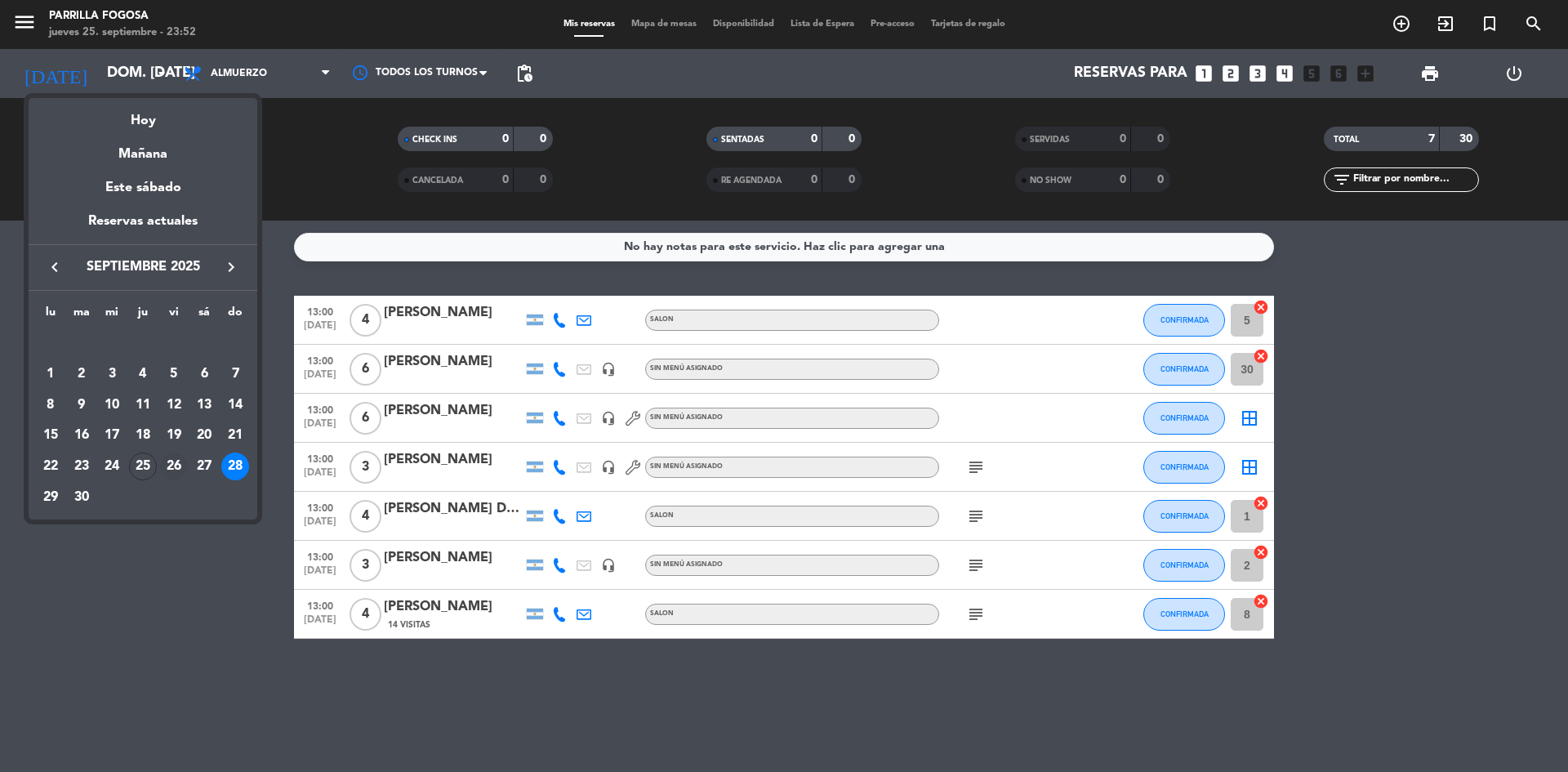
click at [176, 471] on div "26" at bounding box center [174, 466] width 27 height 27
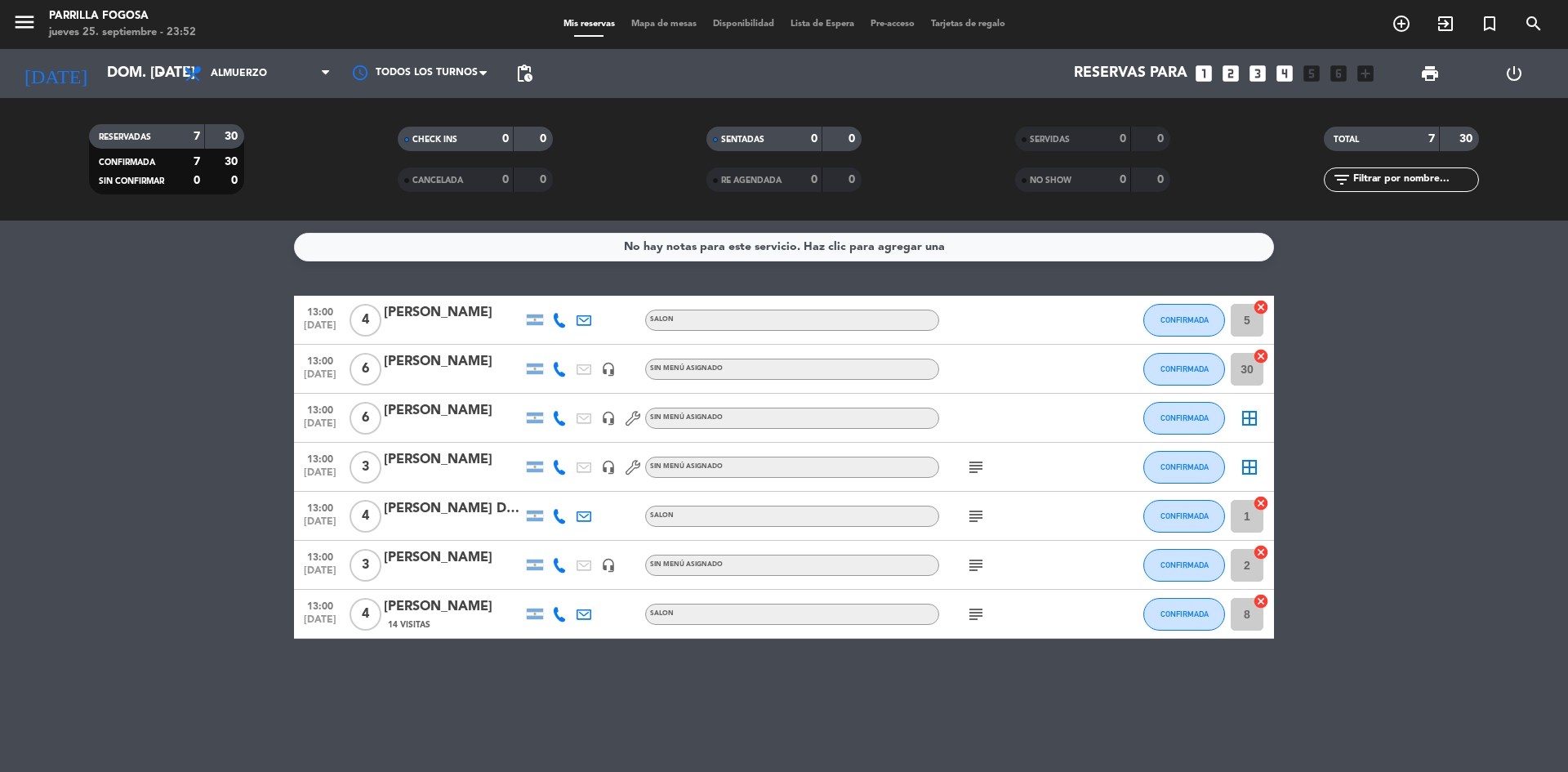
type input "vie. [DATE]"
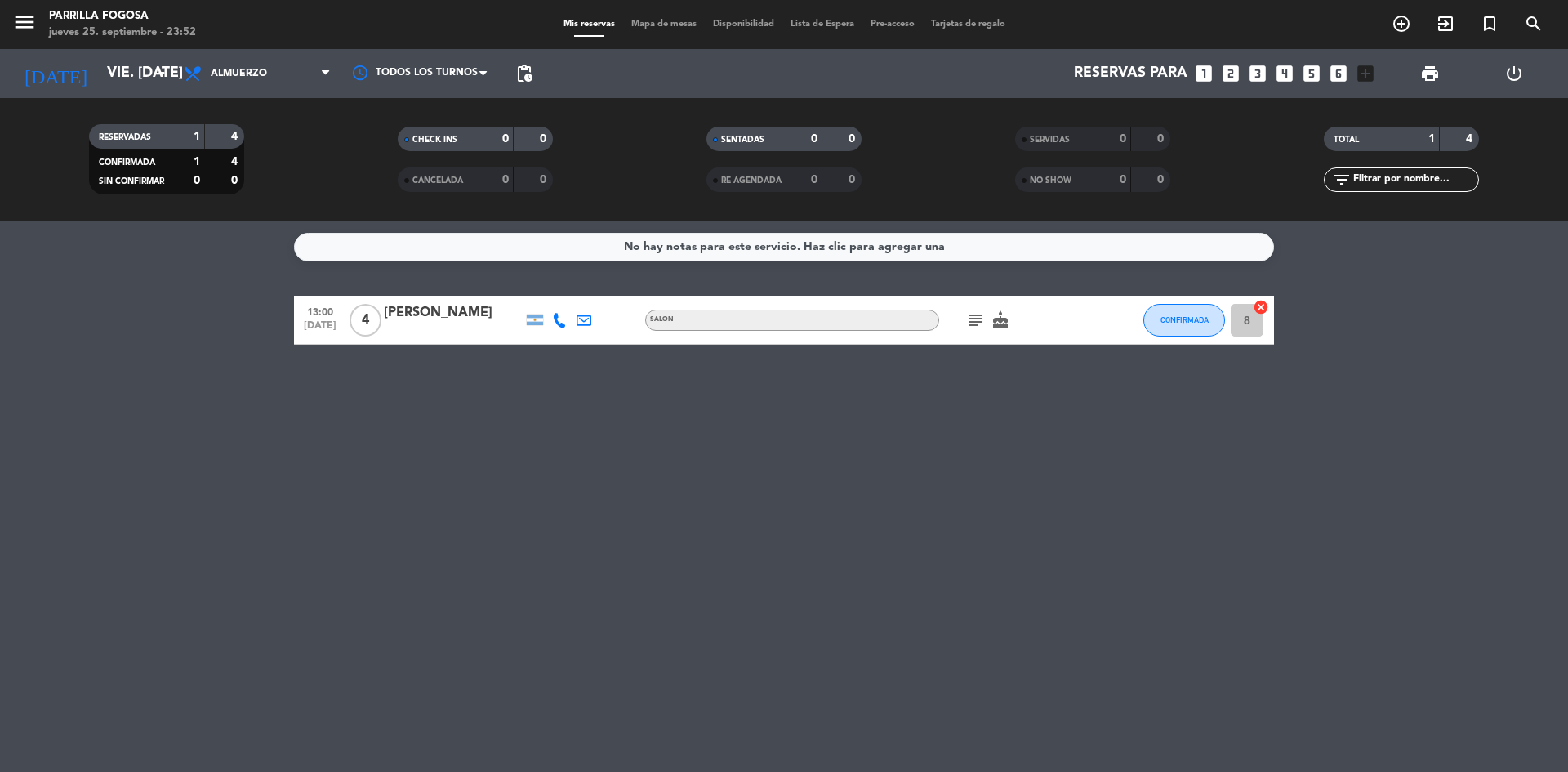
click at [978, 327] on icon "subject" at bounding box center [976, 321] width 20 height 20
click at [855, 416] on div "No hay notas para este servicio. Haz clic para agregar una 13:00 [DATE] 4 [PERS…" at bounding box center [784, 496] width 1568 height 551
click at [249, 79] on span "Almuerzo" at bounding box center [257, 74] width 164 height 36
click at [262, 169] on div "menu [PERSON_NAME] Fogosa jueves 25. septiembre - 23:52 Mis reservas Mapa de me…" at bounding box center [784, 110] width 1568 height 221
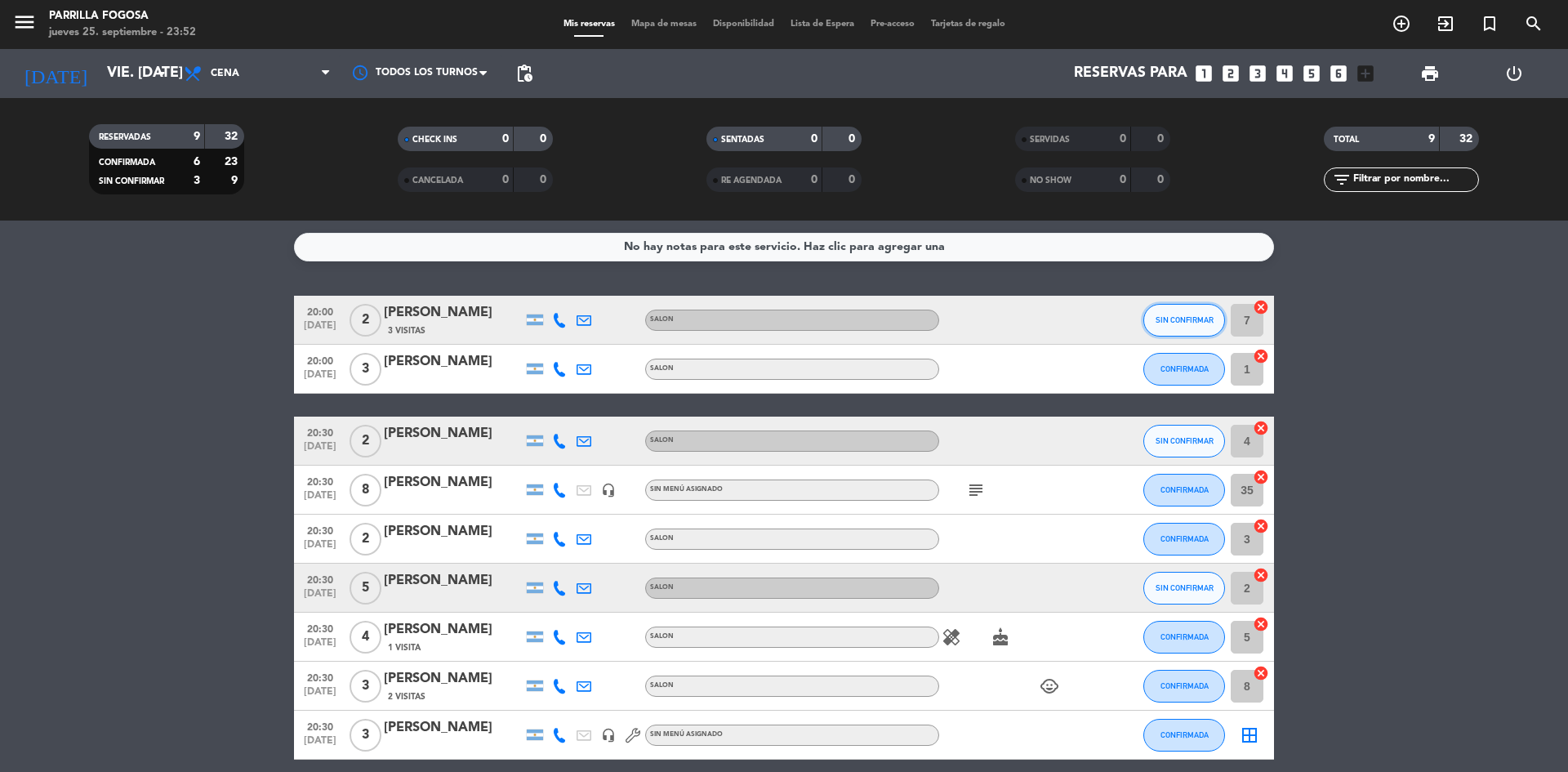
click at [1178, 322] on span "SIN CONFIRMAR" at bounding box center [1185, 320] width 58 height 9
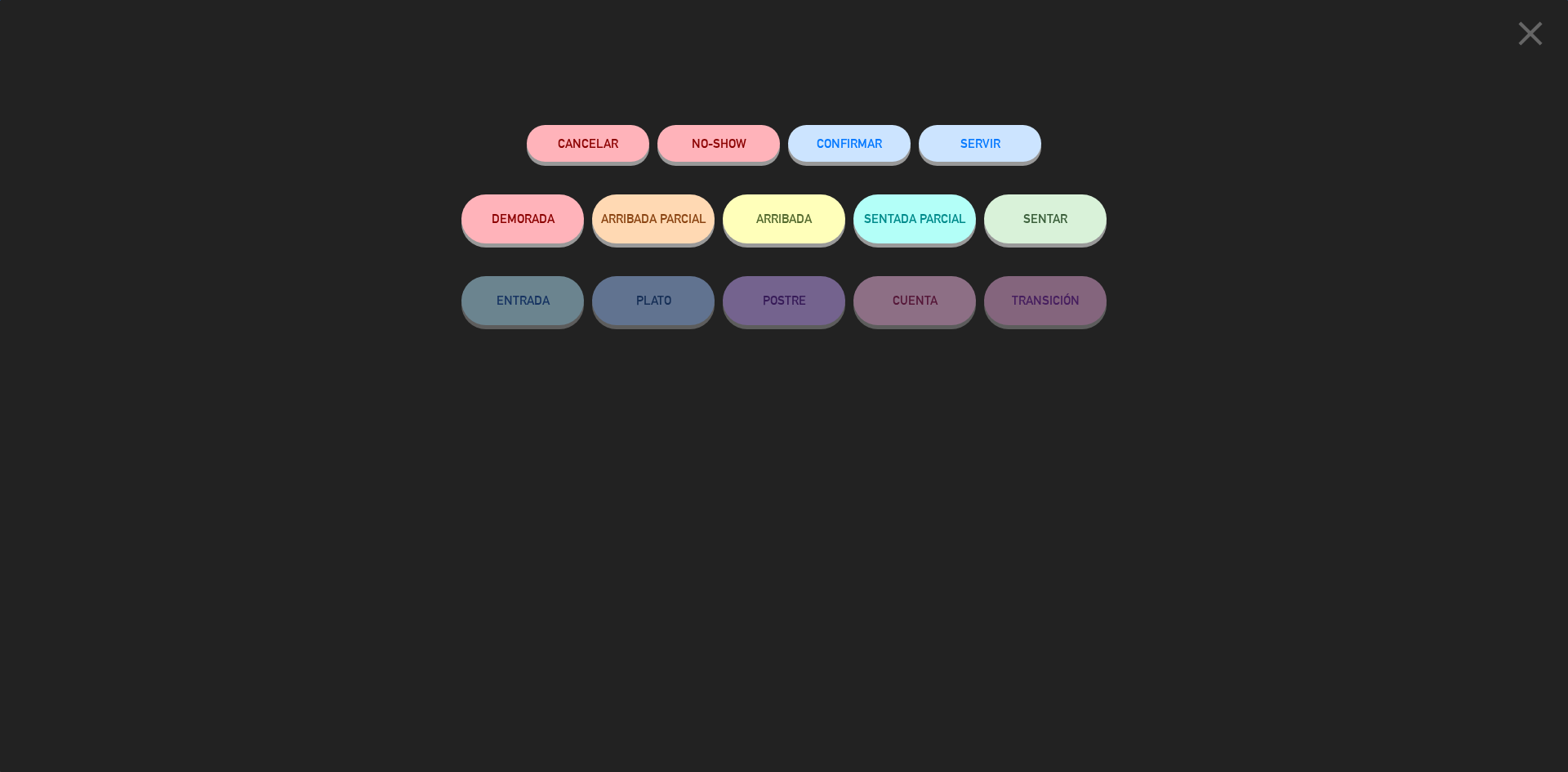
click at [821, 144] on span "CONFIRMAR" at bounding box center [849, 143] width 66 height 14
click at [882, 144] on span "CONFIRMAR" at bounding box center [849, 143] width 66 height 14
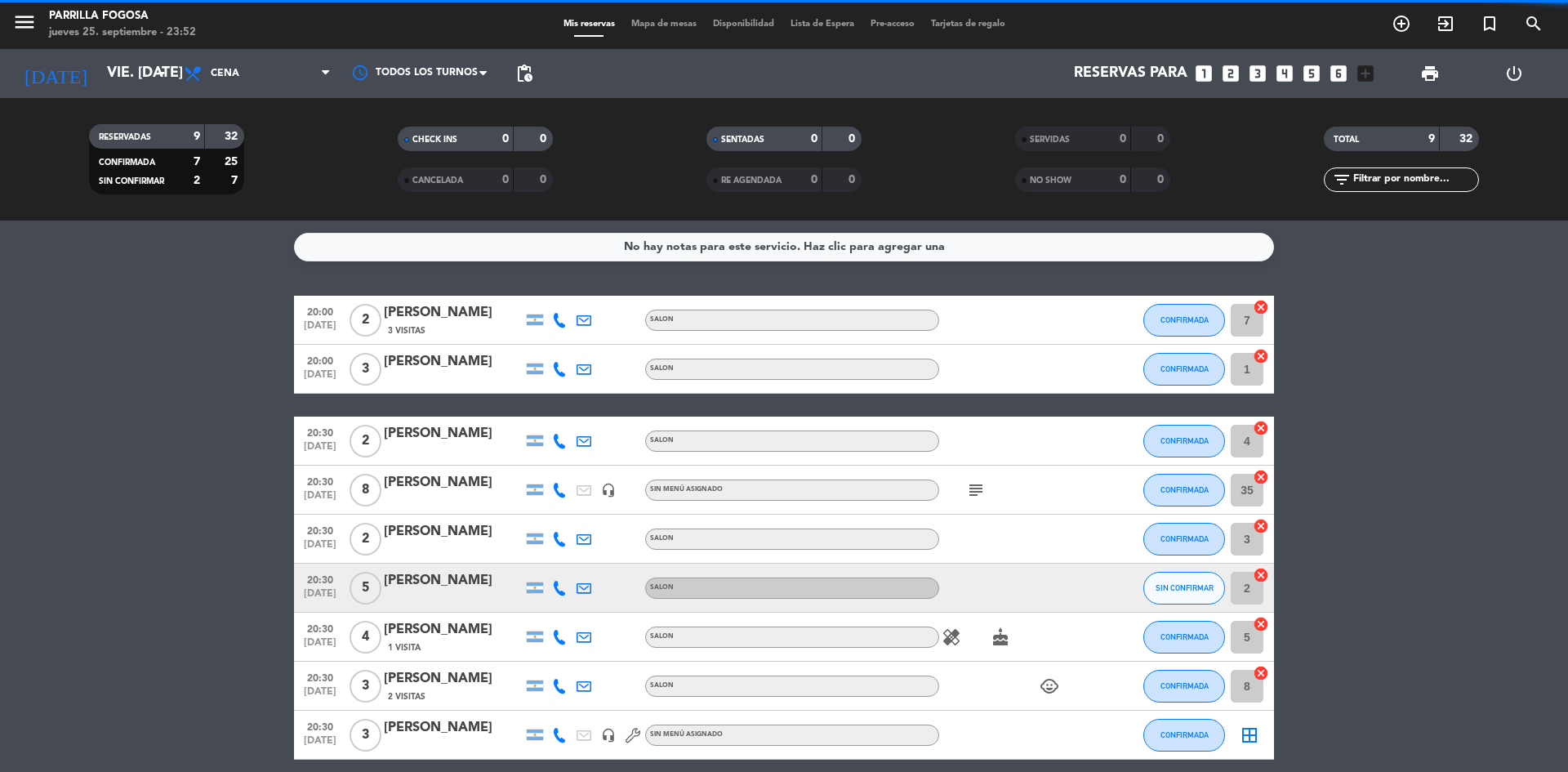
scroll to position [70, 0]
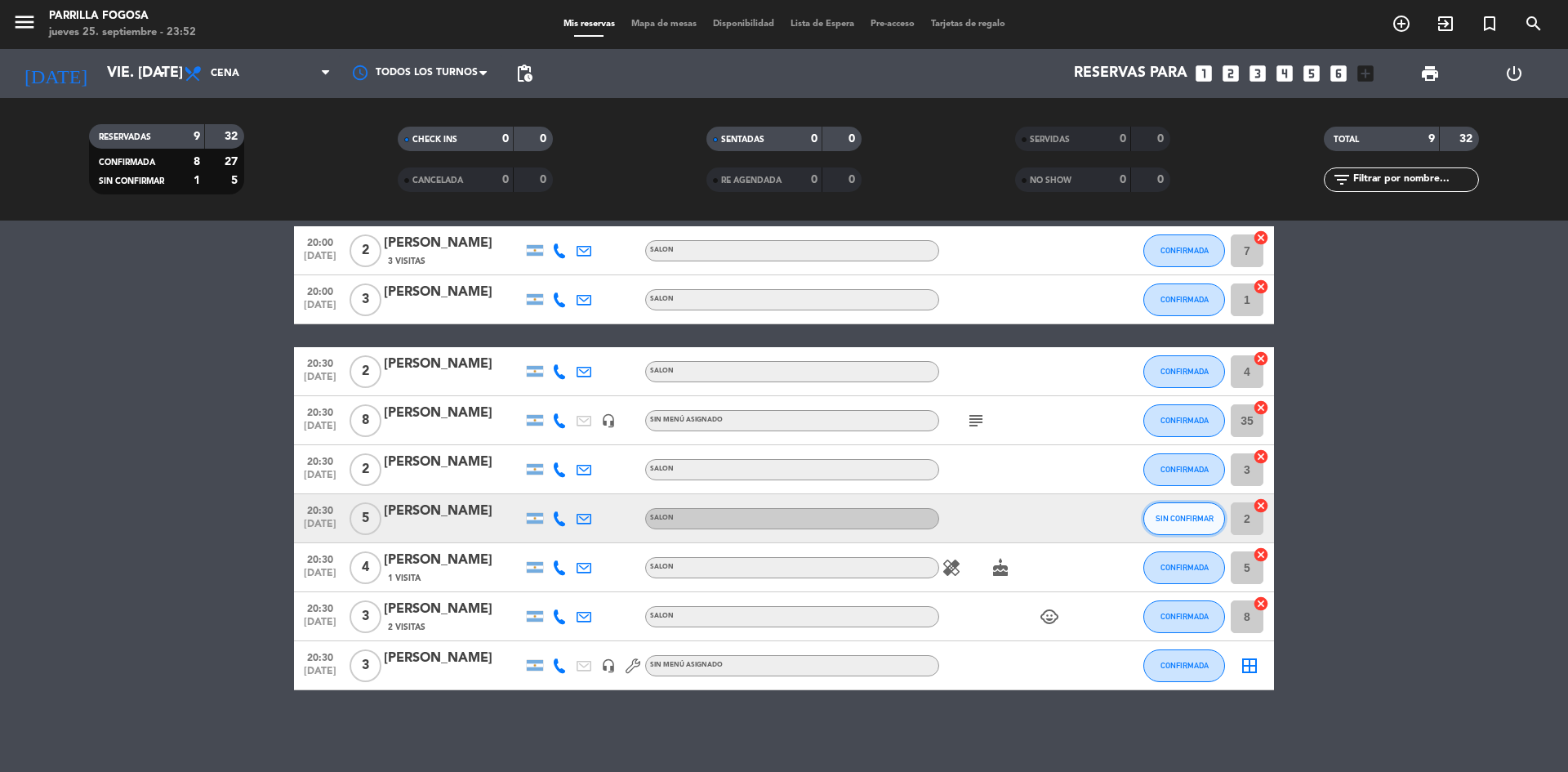
click at [1171, 525] on button "SIN CONFIRMAR" at bounding box center [1184, 518] width 81 height 32
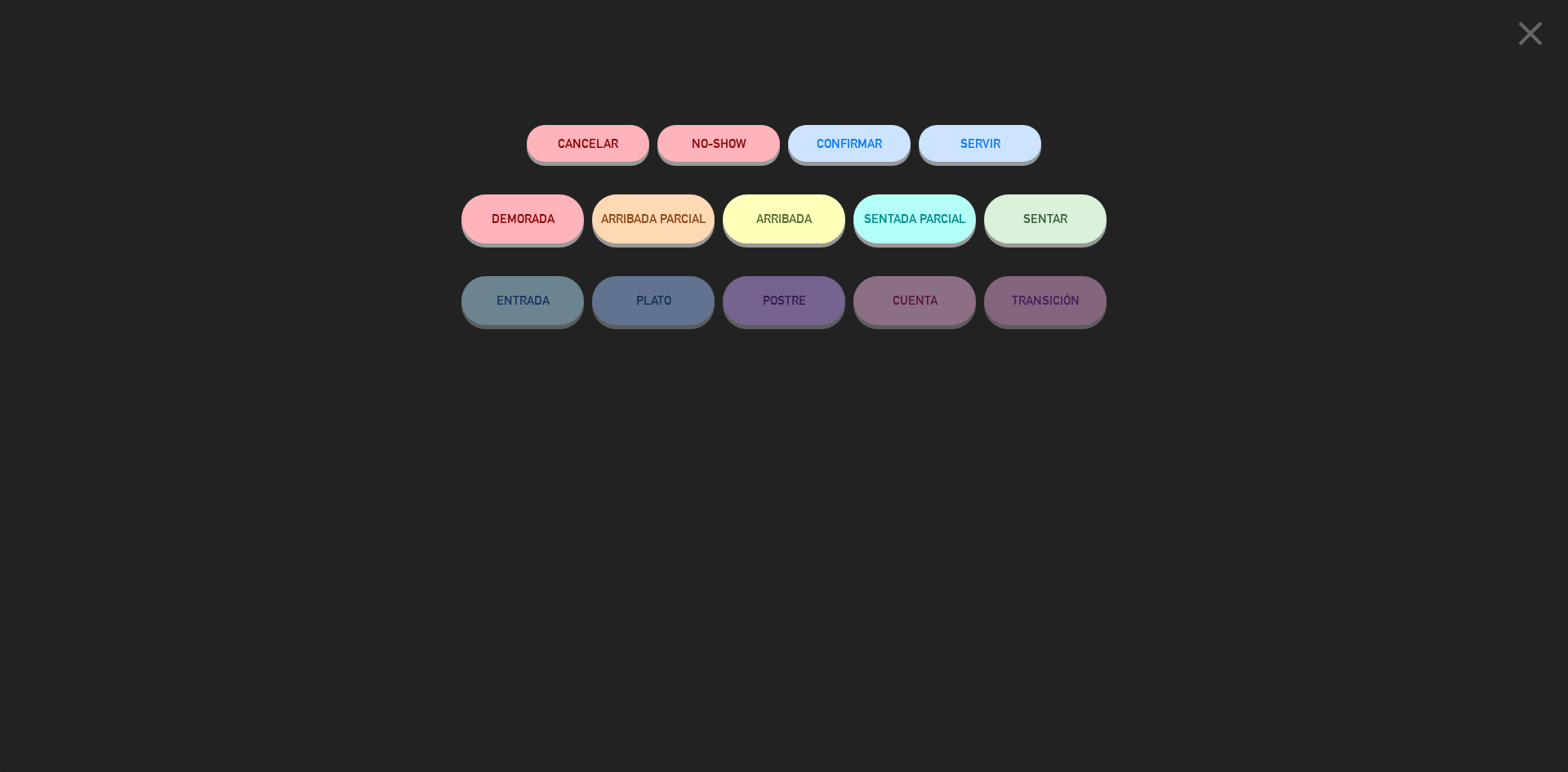
click at [830, 154] on button "CONFIRMAR" at bounding box center [849, 142] width 123 height 36
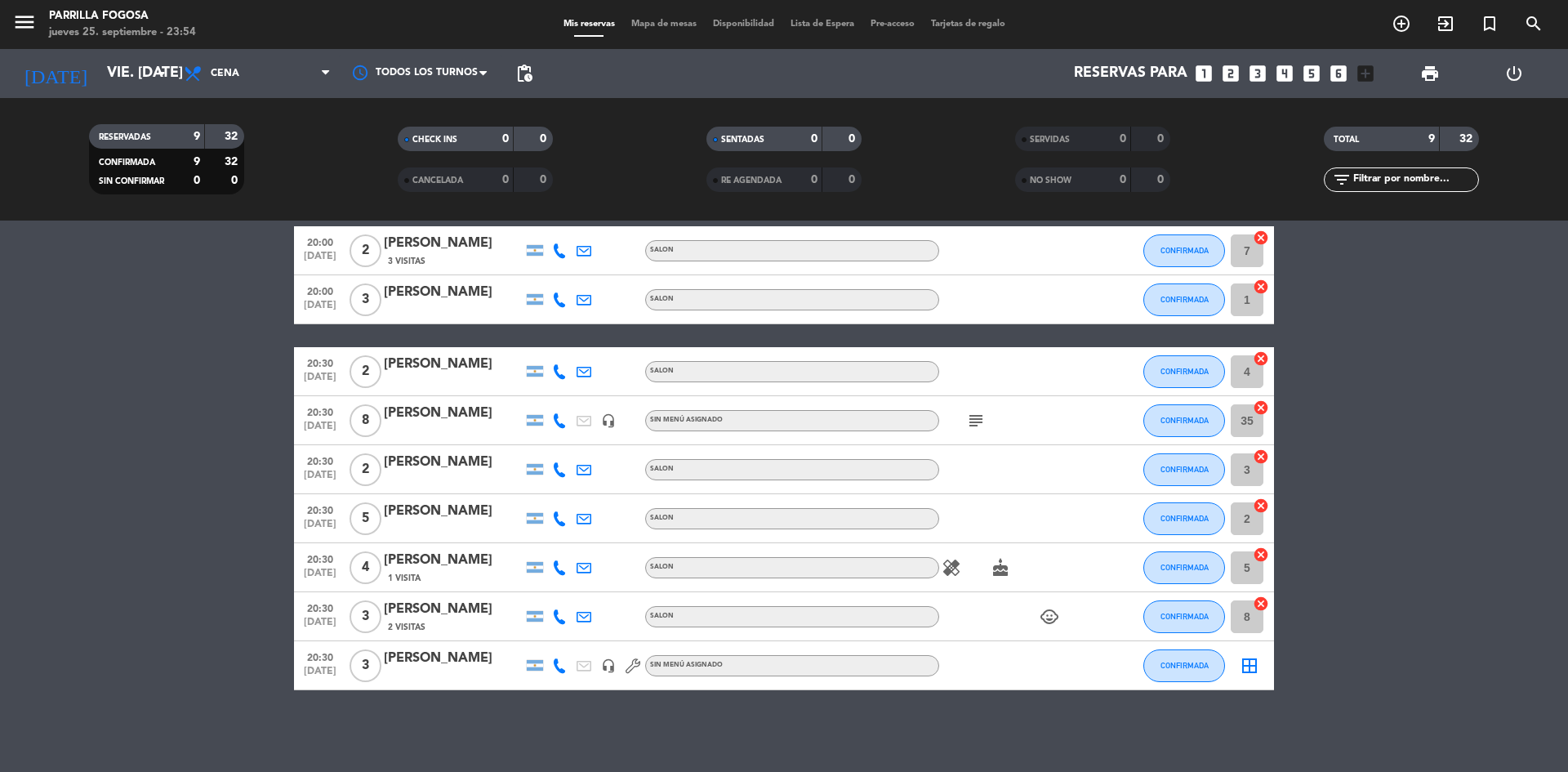
click at [974, 421] on icon "subject" at bounding box center [976, 421] width 20 height 20
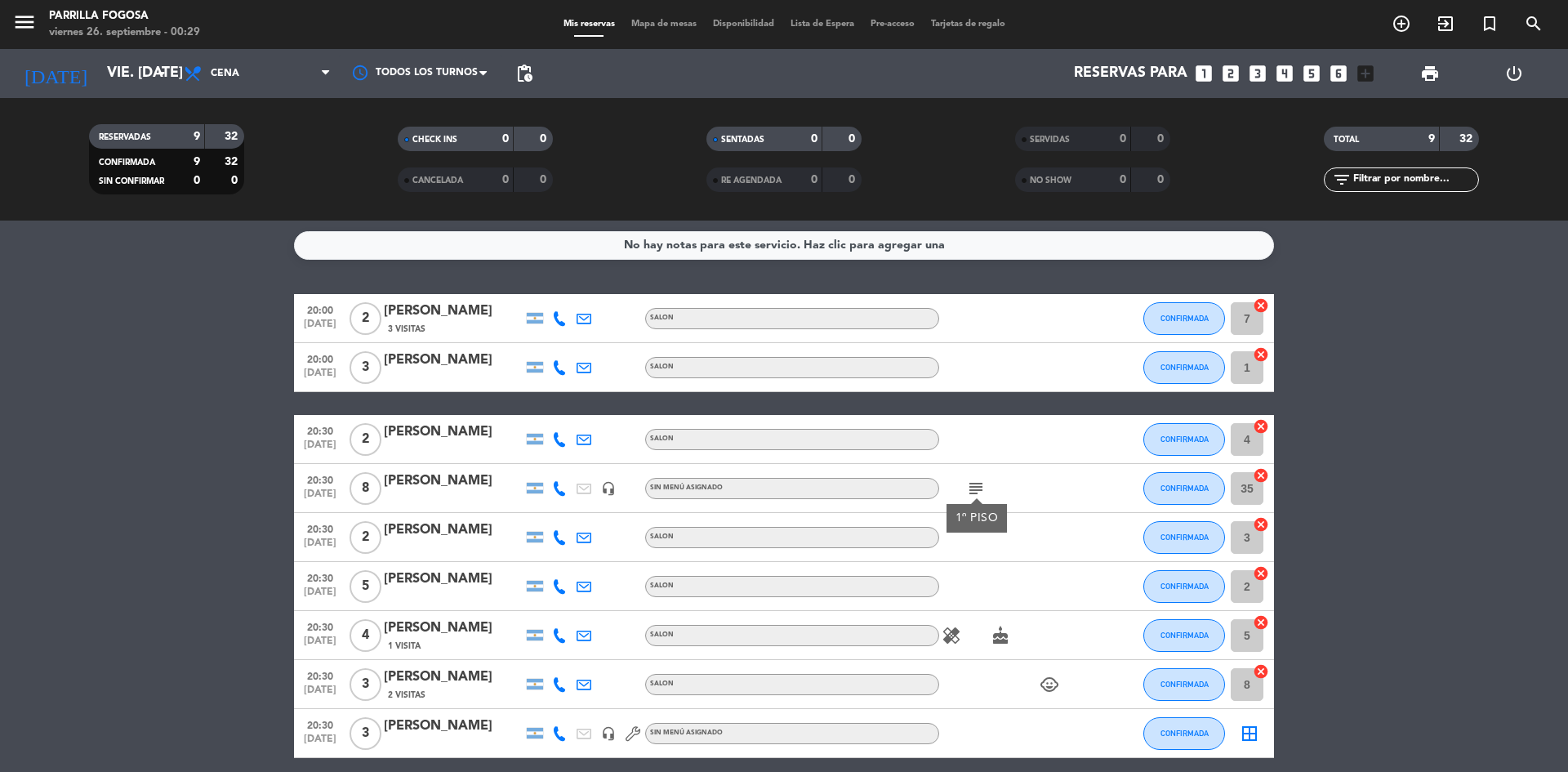
scroll to position [0, 0]
